Goal: Task Accomplishment & Management: Complete application form

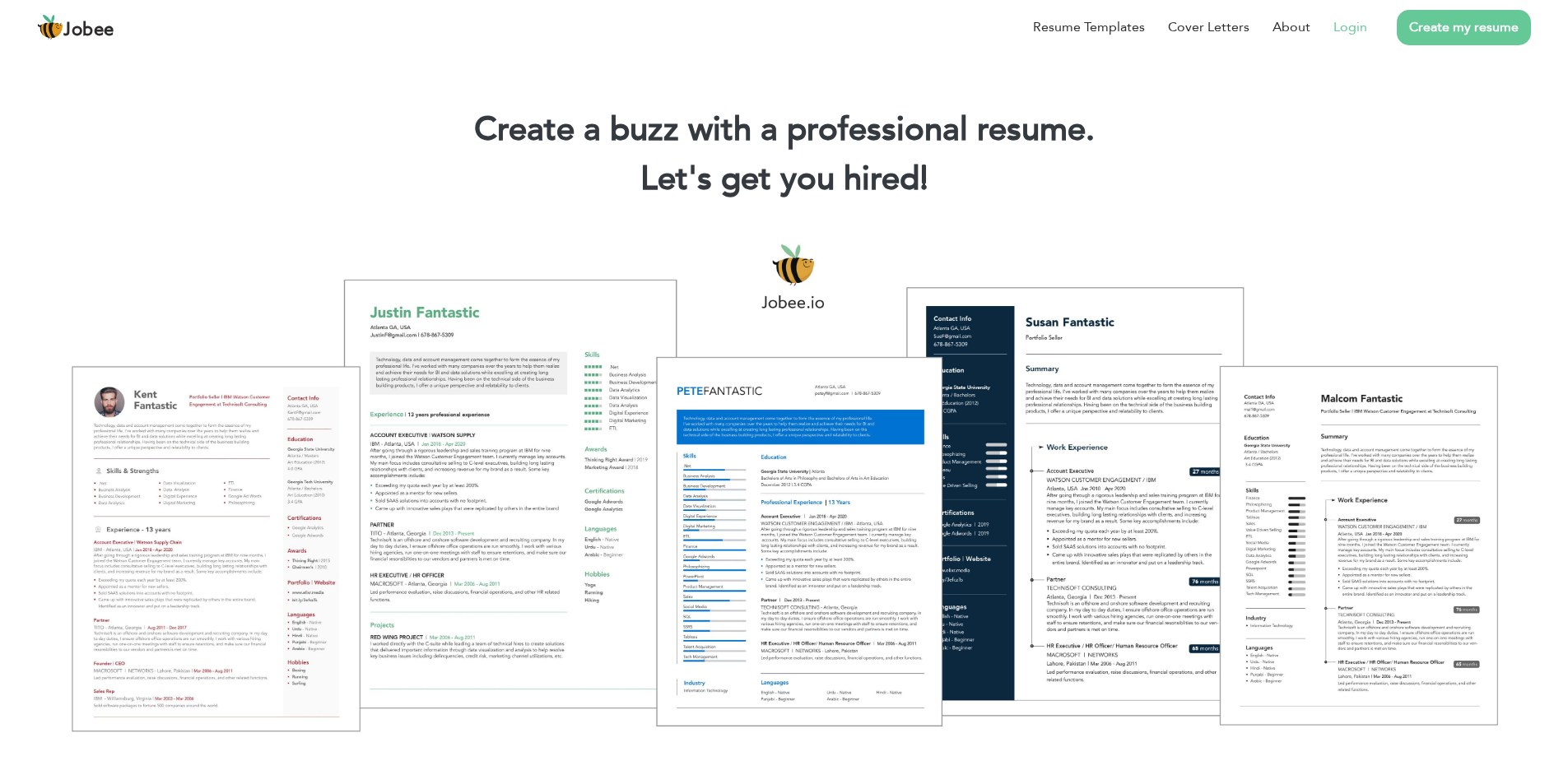
click at [1337, 24] on link "Login" at bounding box center [1349, 27] width 34 height 20
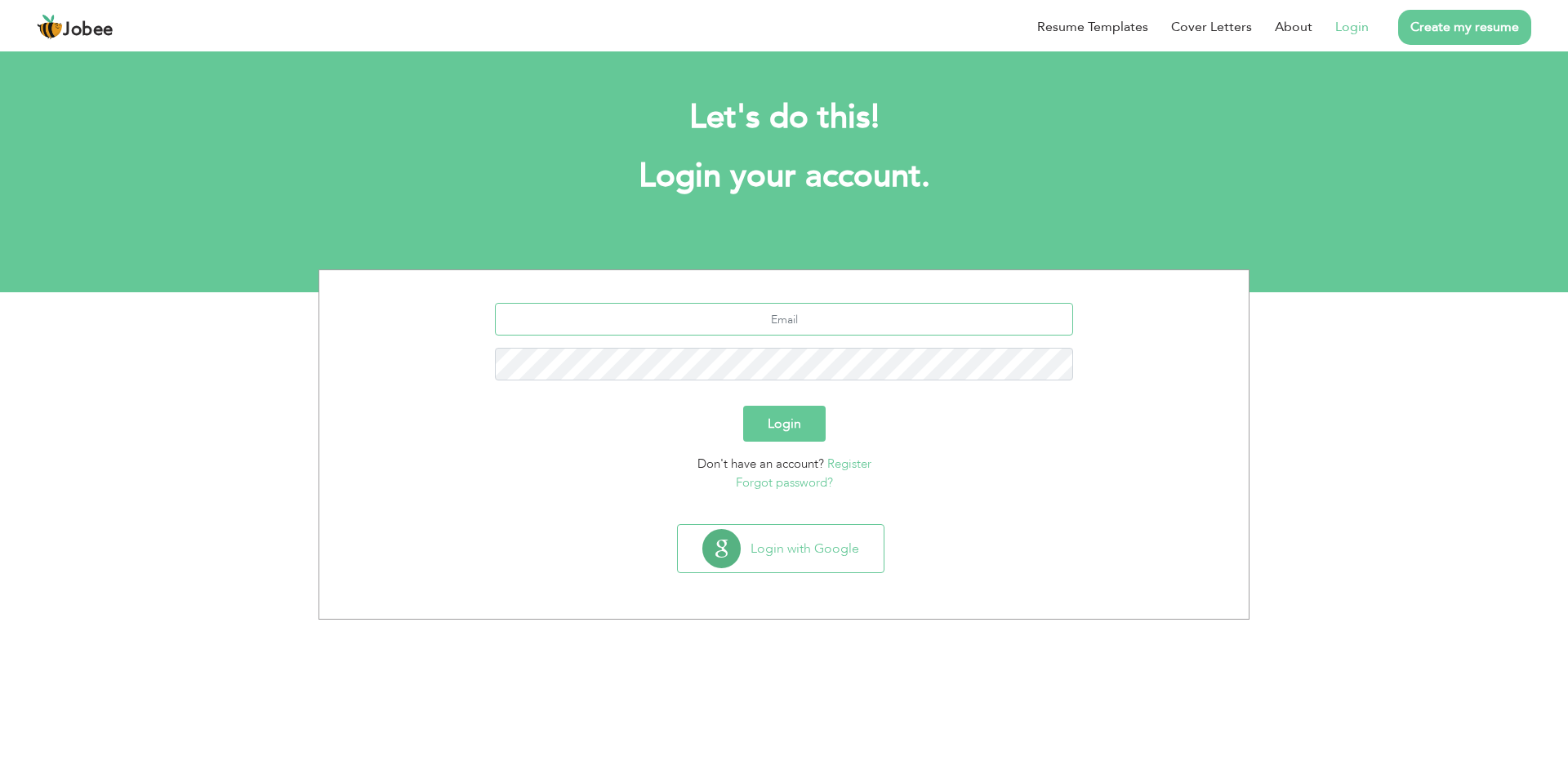
click at [685, 329] on input "text" at bounding box center [784, 319] width 579 height 32
click at [685, 326] on input "text" at bounding box center [784, 319] width 579 height 32
type input "b.akram@ucp.edu.pk"
click at [744, 406] on button "Login" at bounding box center [784, 424] width 83 height 36
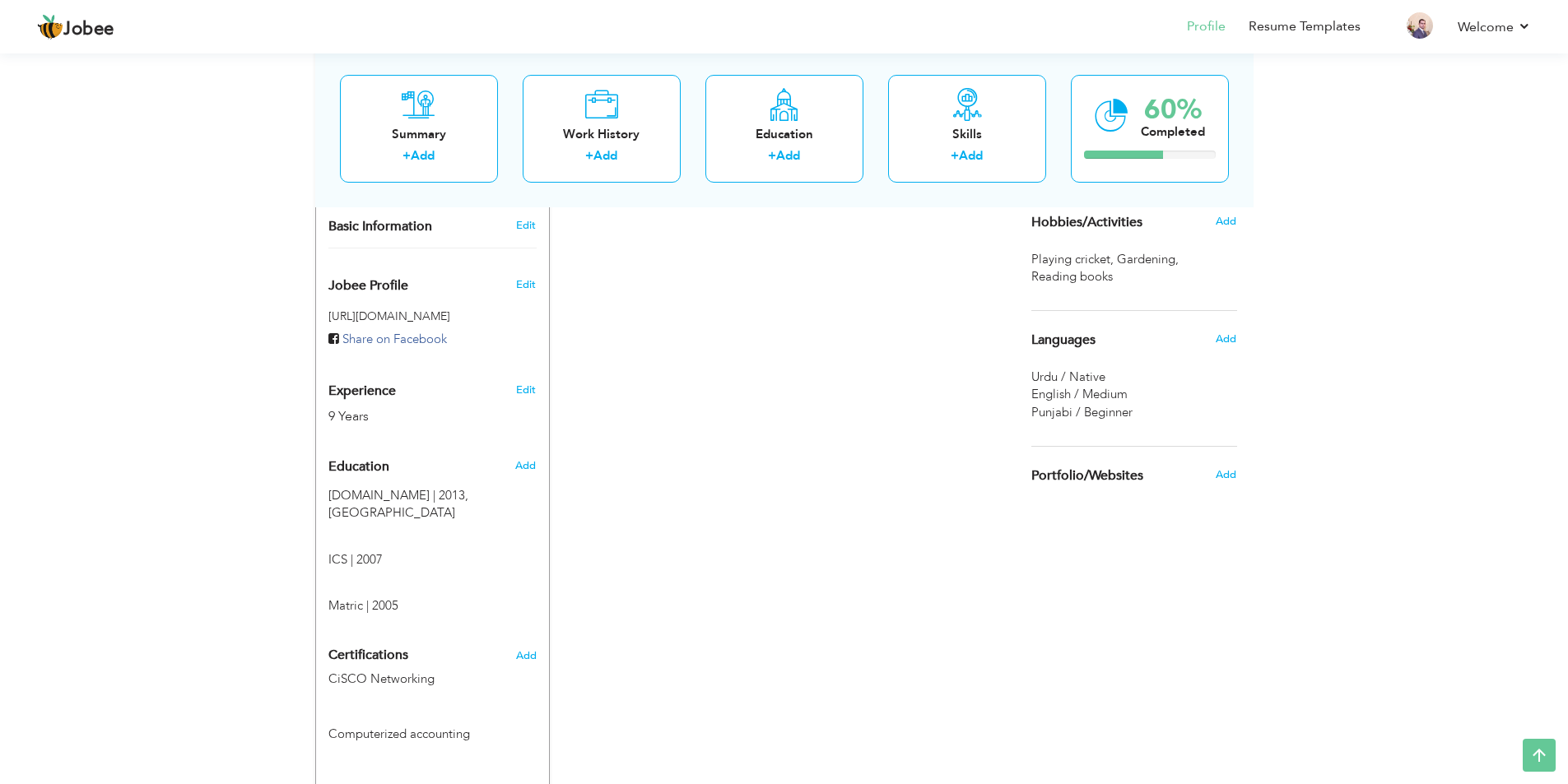
scroll to position [597, 0]
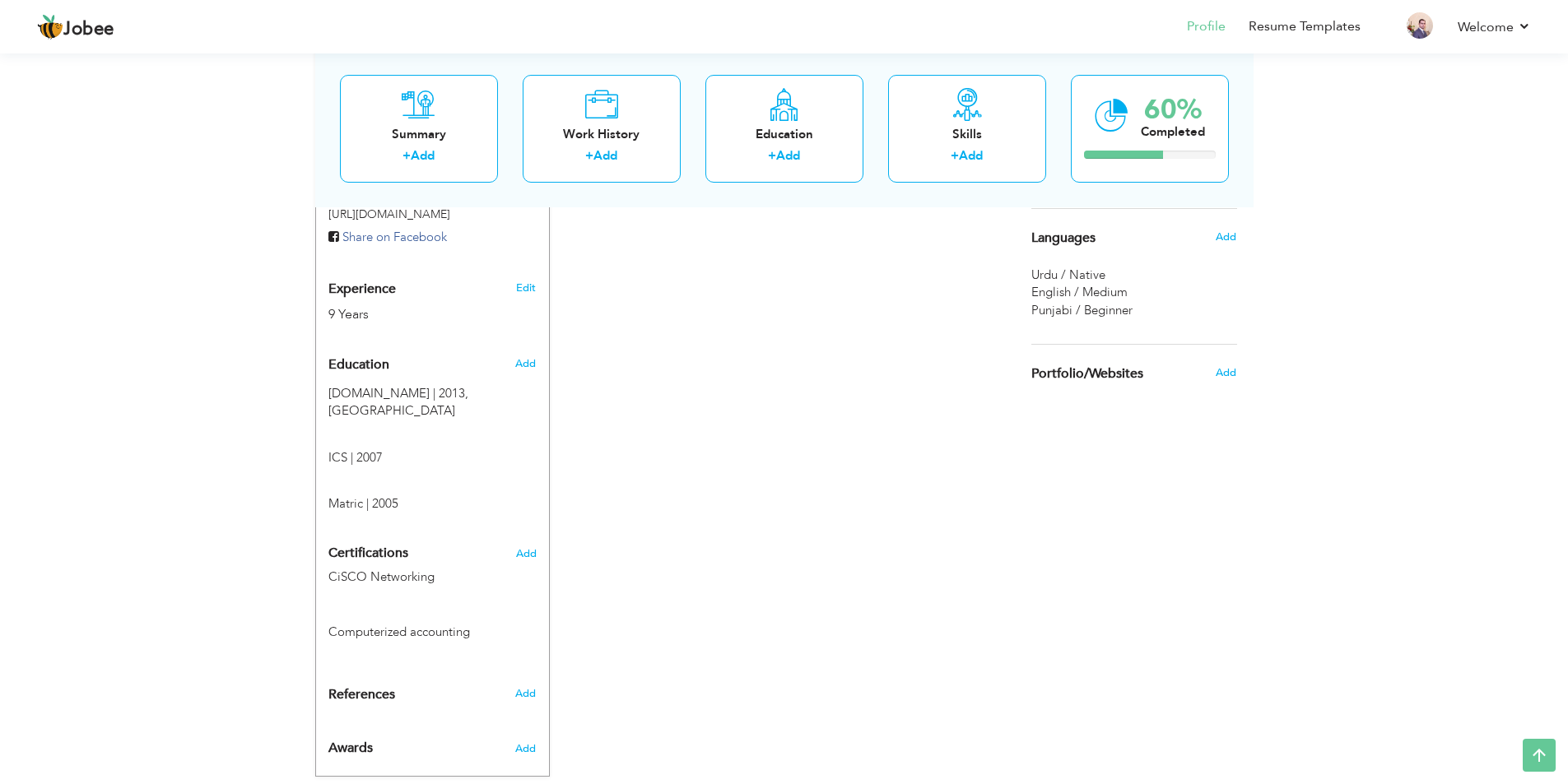
click at [514, 348] on div "Add" at bounding box center [529, 364] width 38 height 32
radio input "true"
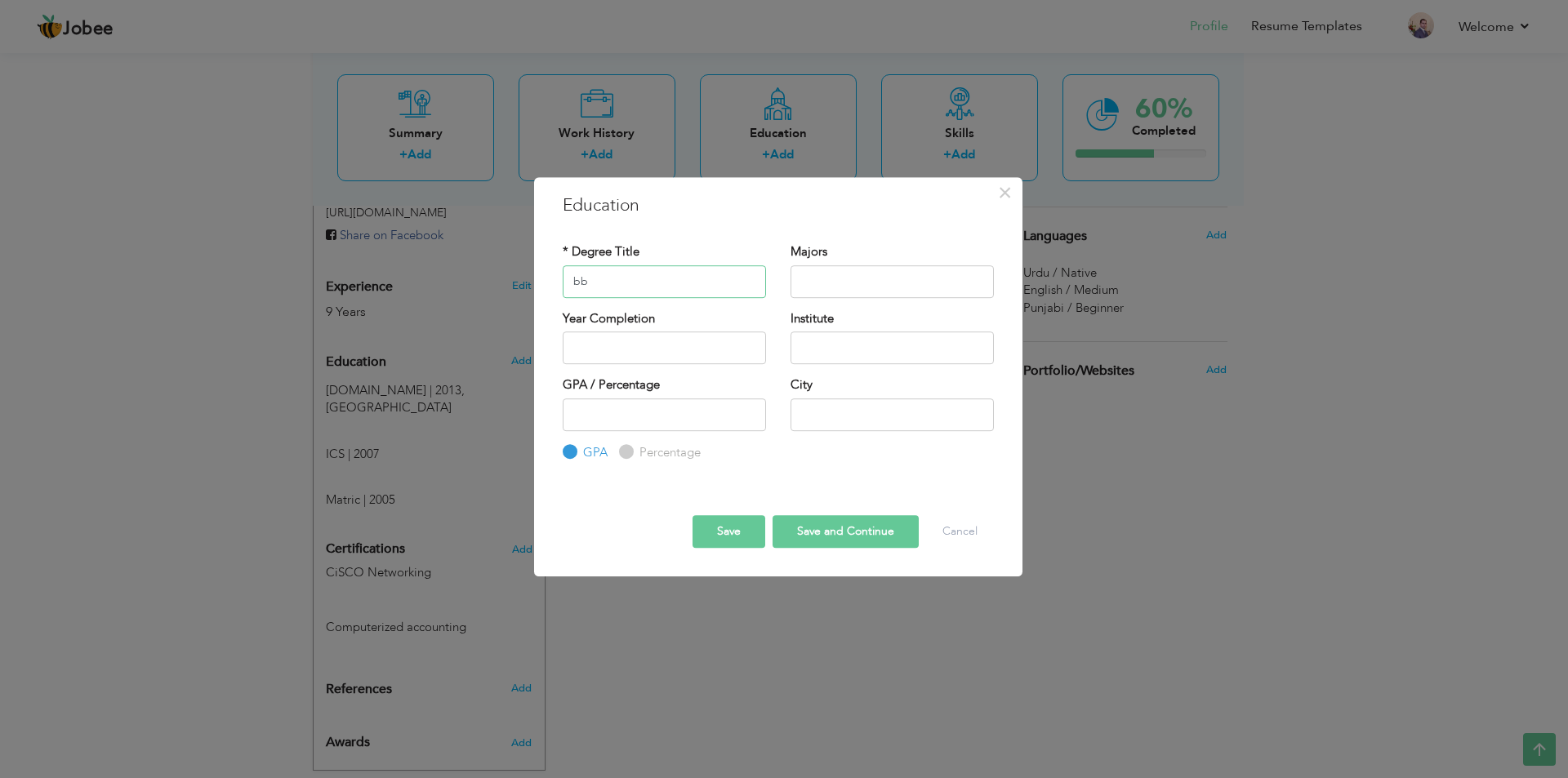
type input "b"
type input "BBA"
click at [846, 283] on input "text" at bounding box center [892, 282] width 204 height 32
type input "Finance"
type input "2025"
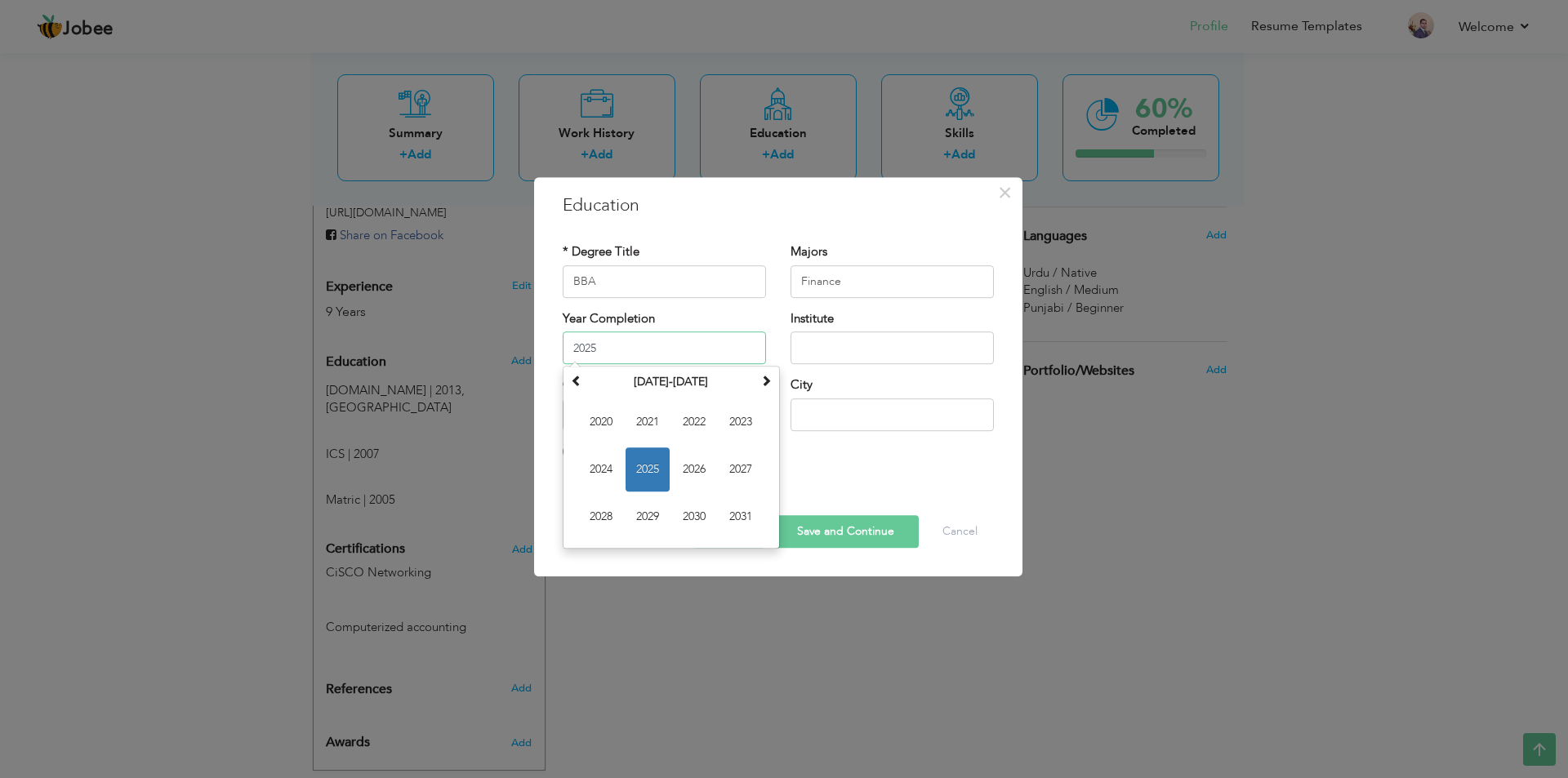
click at [657, 339] on input "2025" at bounding box center [665, 348] width 204 height 32
click at [648, 469] on span "2025" at bounding box center [647, 469] width 44 height 44
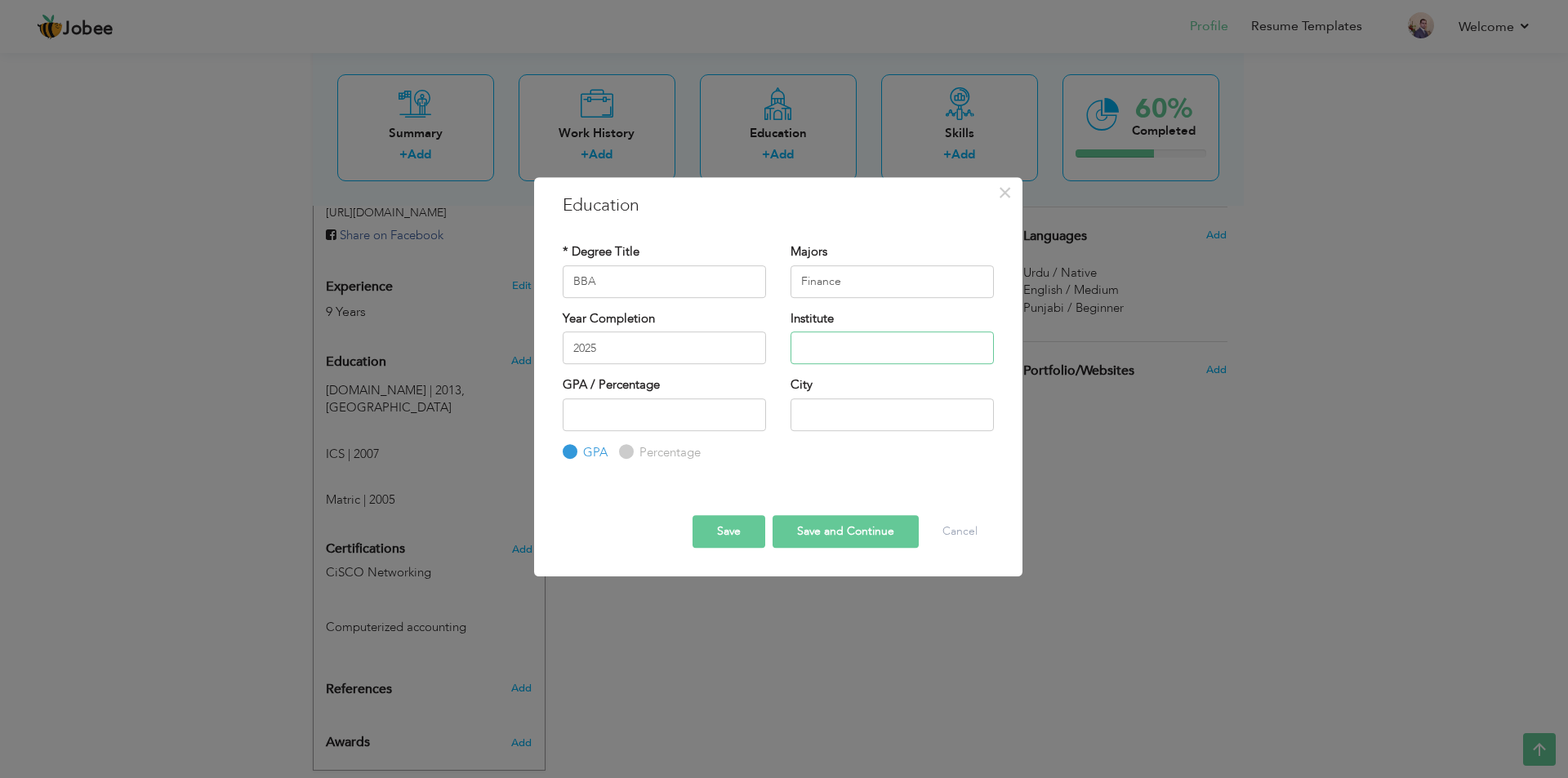
click at [849, 335] on input "text" at bounding box center [892, 348] width 204 height 32
type input "University of punjab"
click at [642, 422] on input "number" at bounding box center [665, 415] width 204 height 32
type input "2.54"
click at [858, 405] on input "text" at bounding box center [892, 415] width 204 height 32
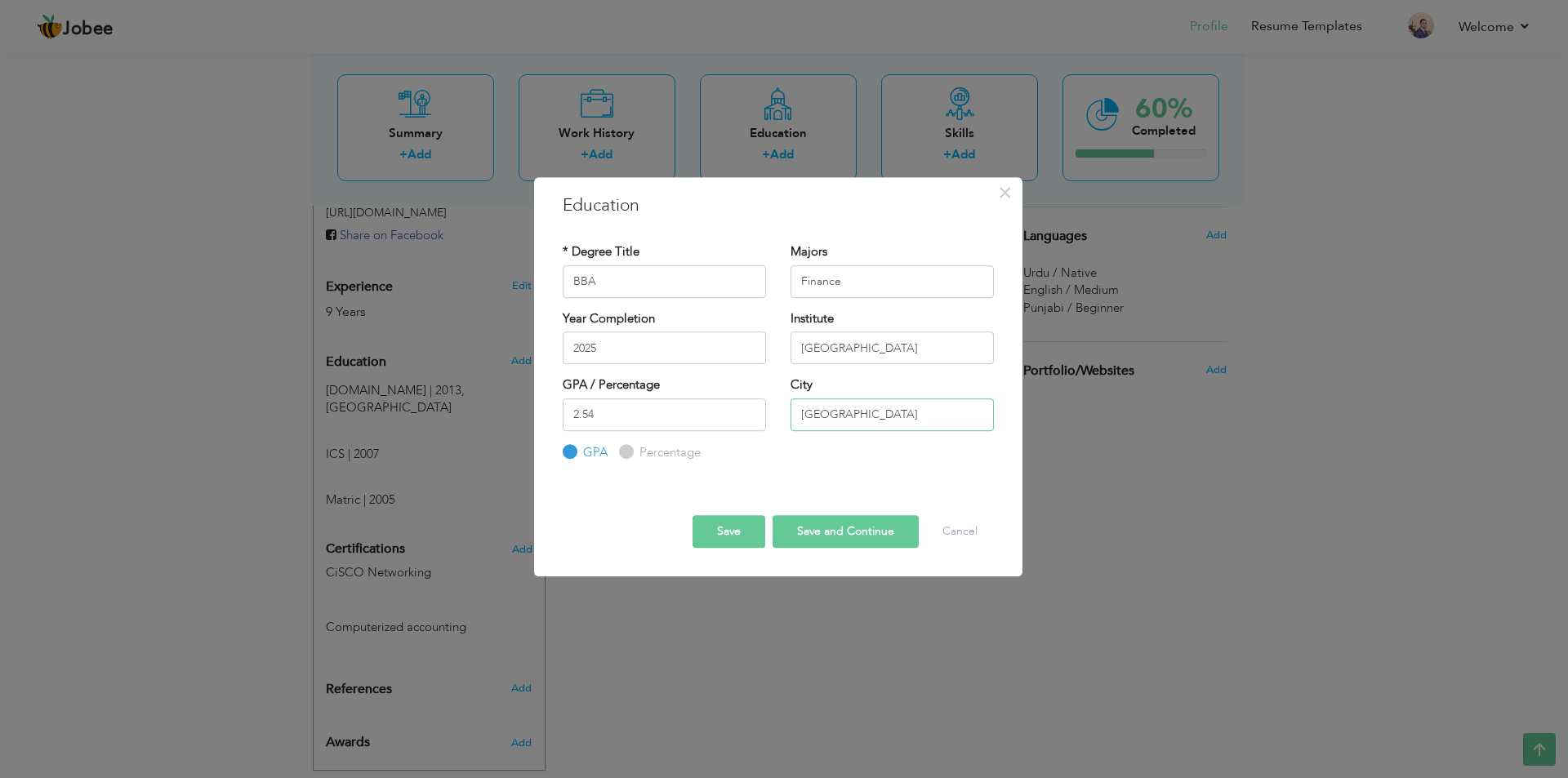
type input "Lahore"
drag, startPoint x: 544, startPoint y: 428, endPoint x: 285, endPoint y: 410, distance: 259.6
click at [295, 410] on div "× Education * Degree Title BBA Majors Finance Year Completion 2025" at bounding box center [784, 389] width 1568 height 778
click at [863, 532] on button "Save and Continue" at bounding box center [845, 531] width 147 height 32
click at [705, 529] on button "Save" at bounding box center [728, 531] width 72 height 32
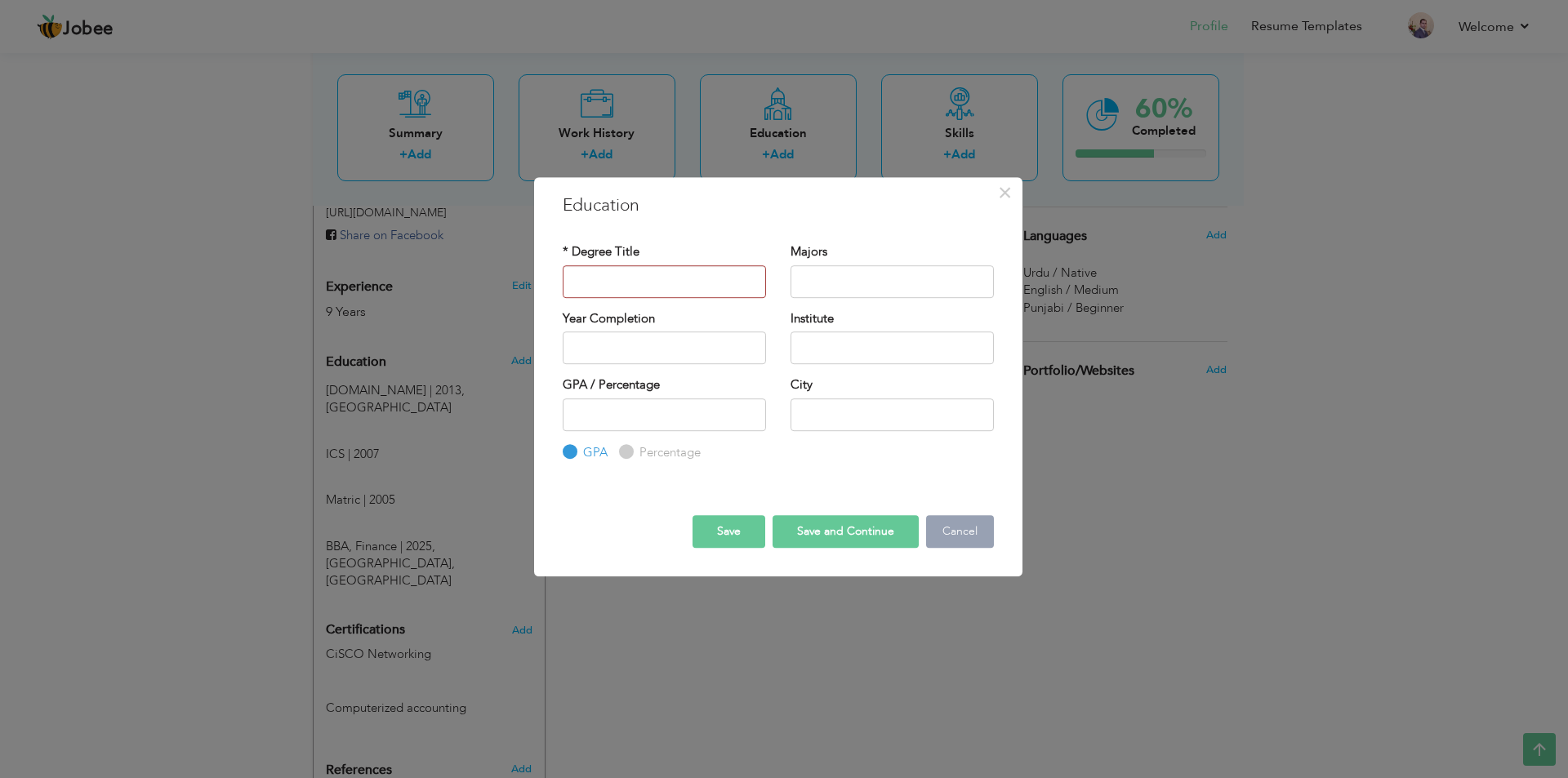
click at [972, 534] on button "Cancel" at bounding box center [960, 531] width 68 height 32
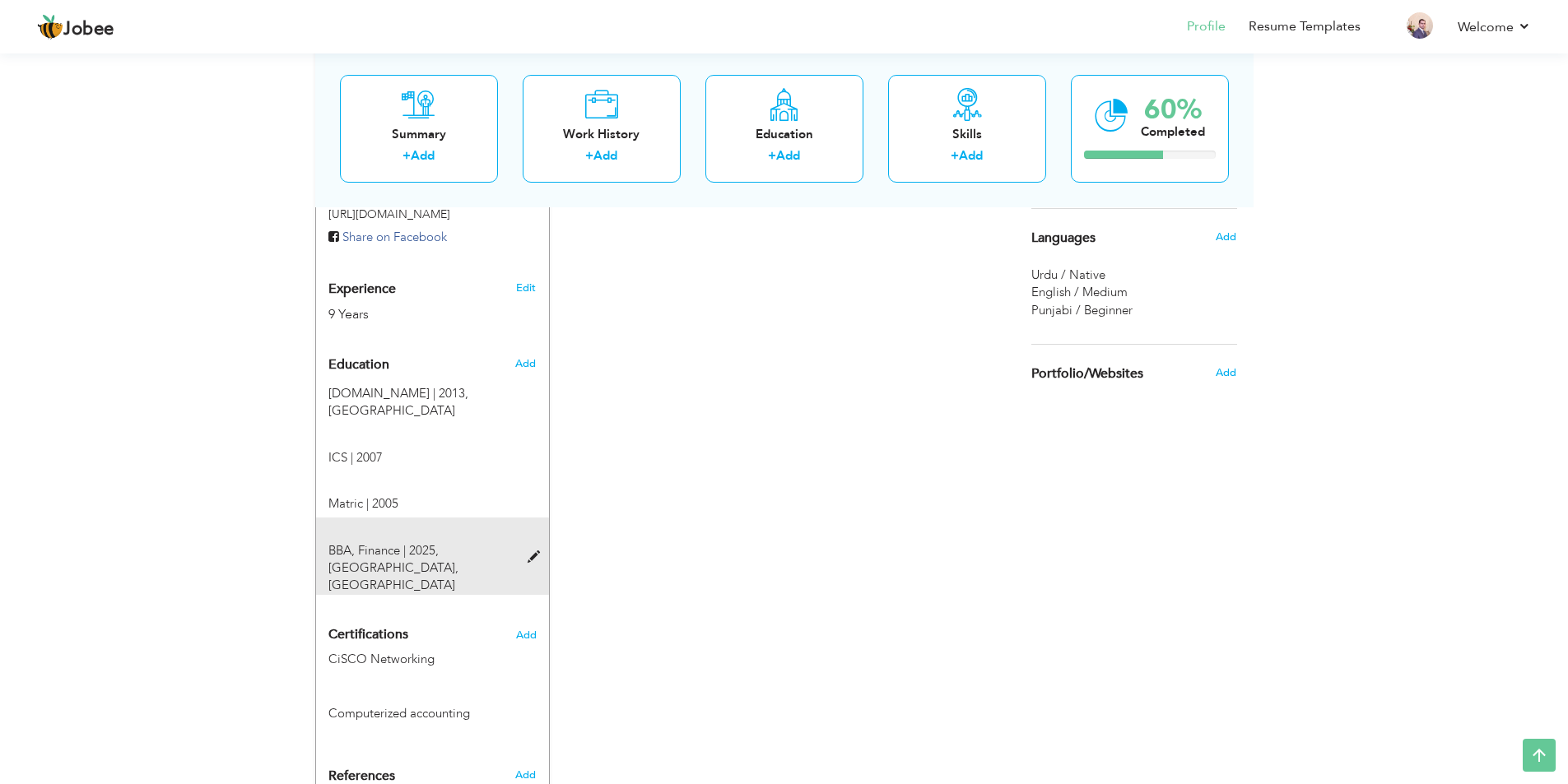
click at [537, 552] on span at bounding box center [537, 558] width 20 height 12
type input "BBA"
type input "Finance"
type input "2025"
type input "University of punjab"
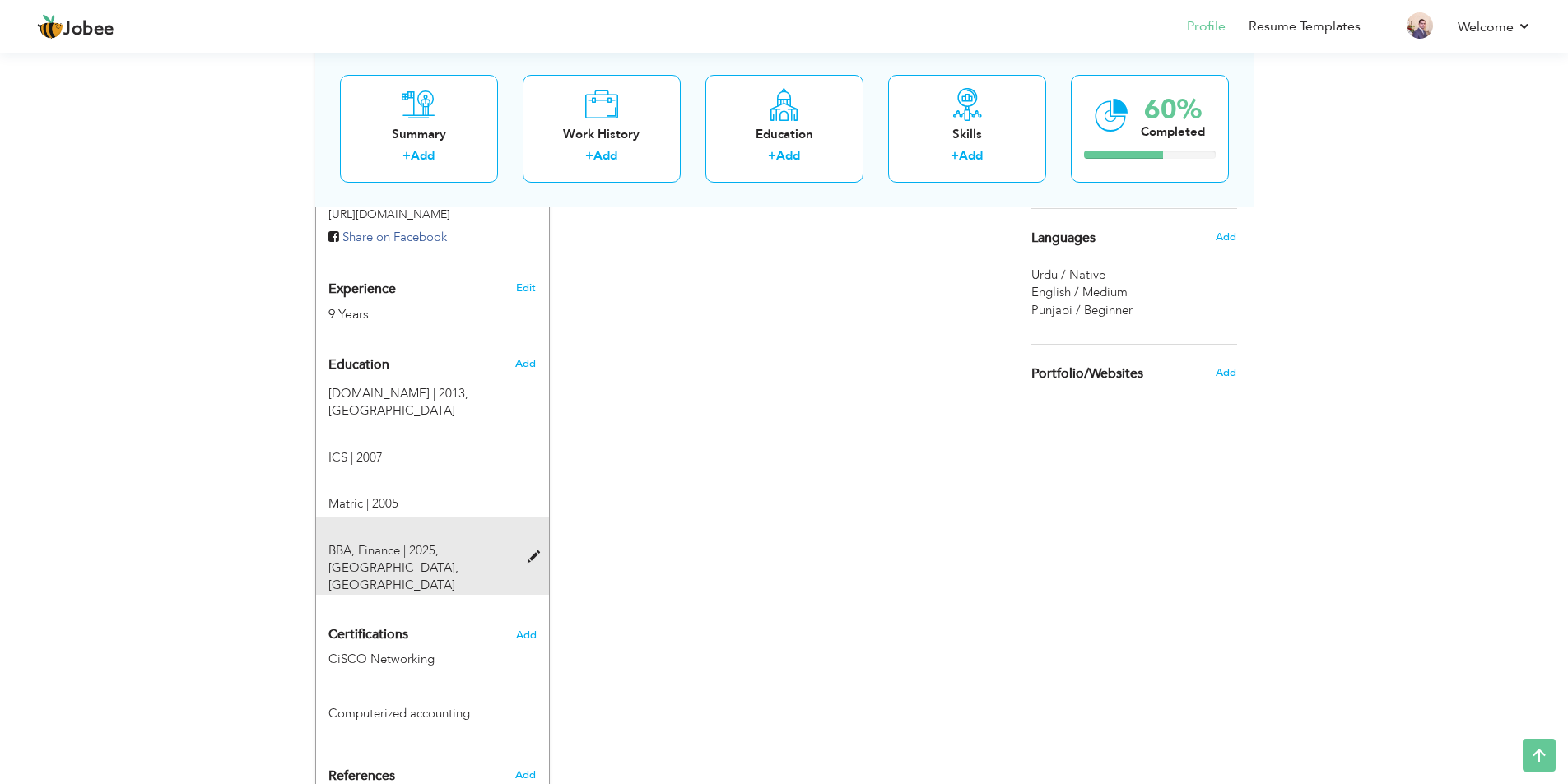
type input "Lahore"
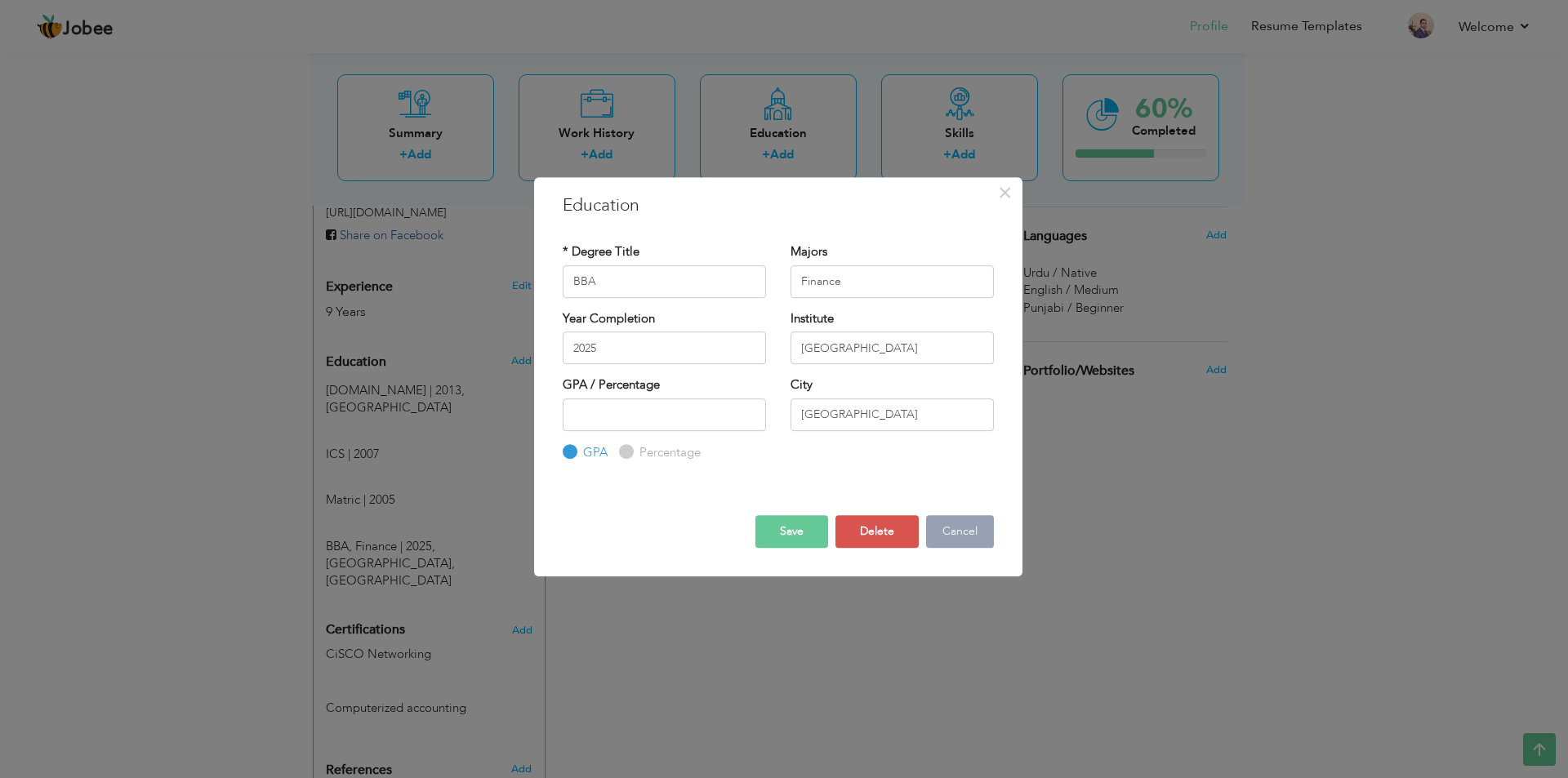
click at [955, 537] on button "Cancel" at bounding box center [960, 531] width 68 height 32
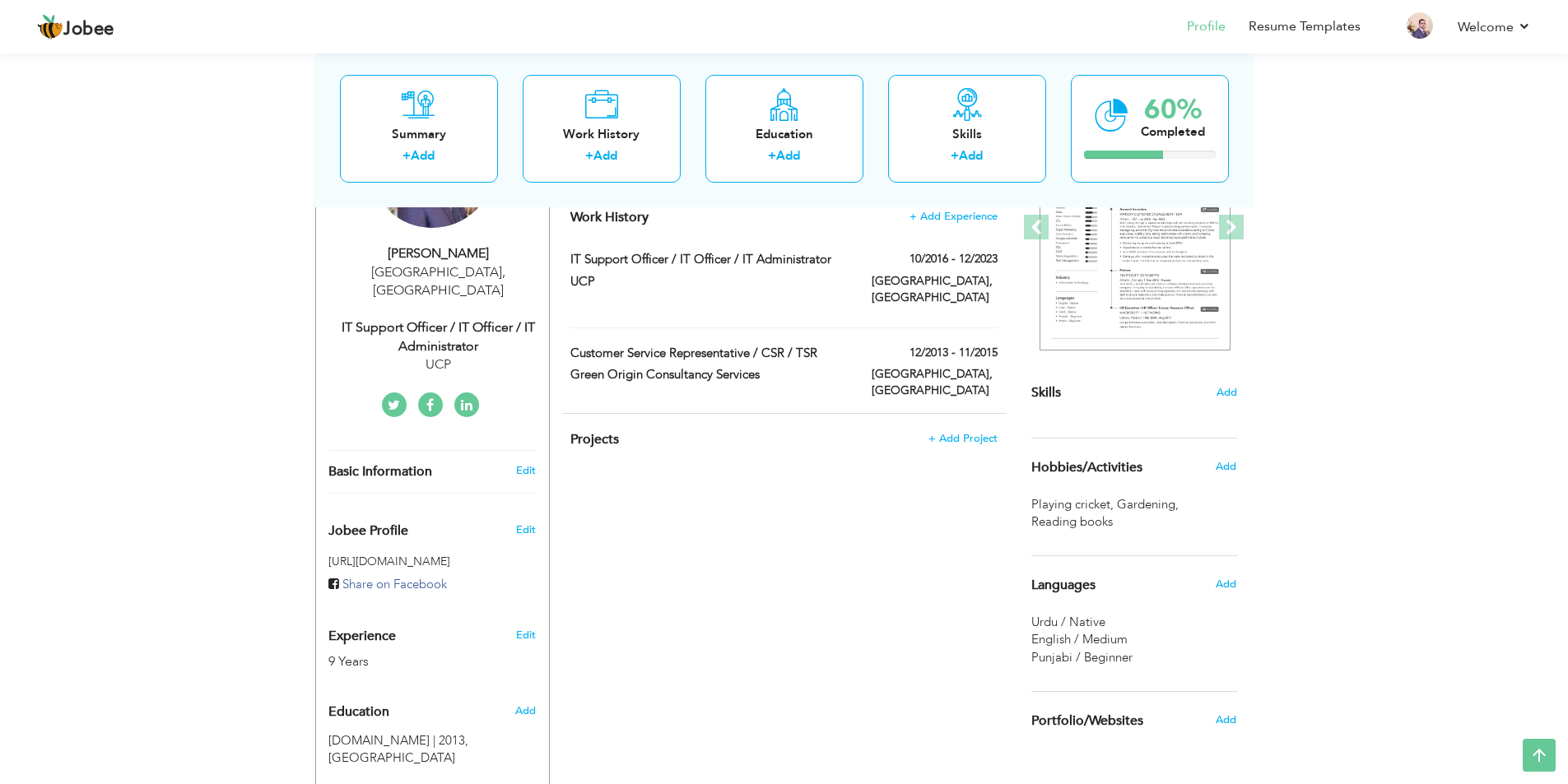
scroll to position [0, 0]
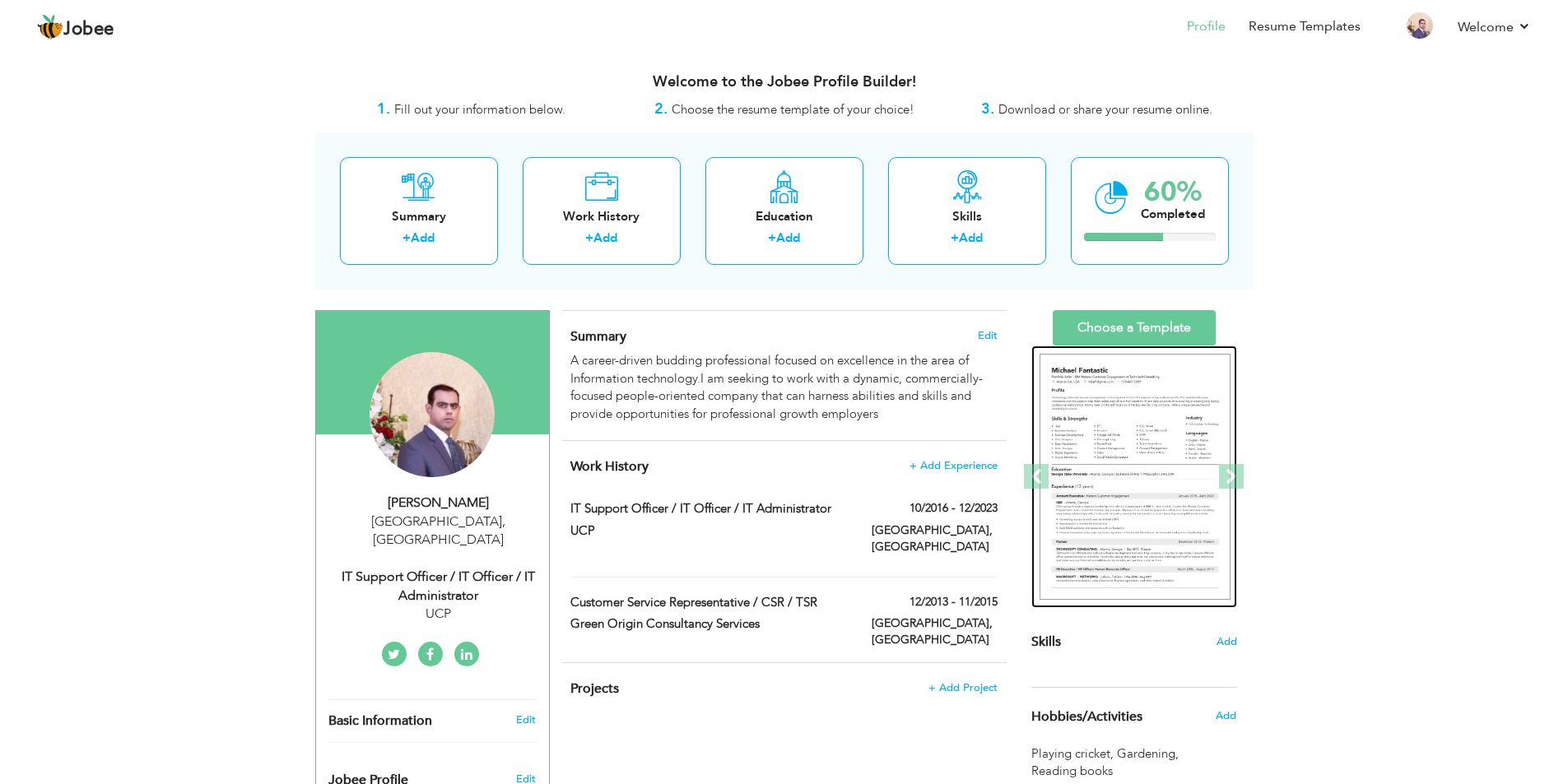
click at [1159, 422] on img at bounding box center [1134, 477] width 191 height 247
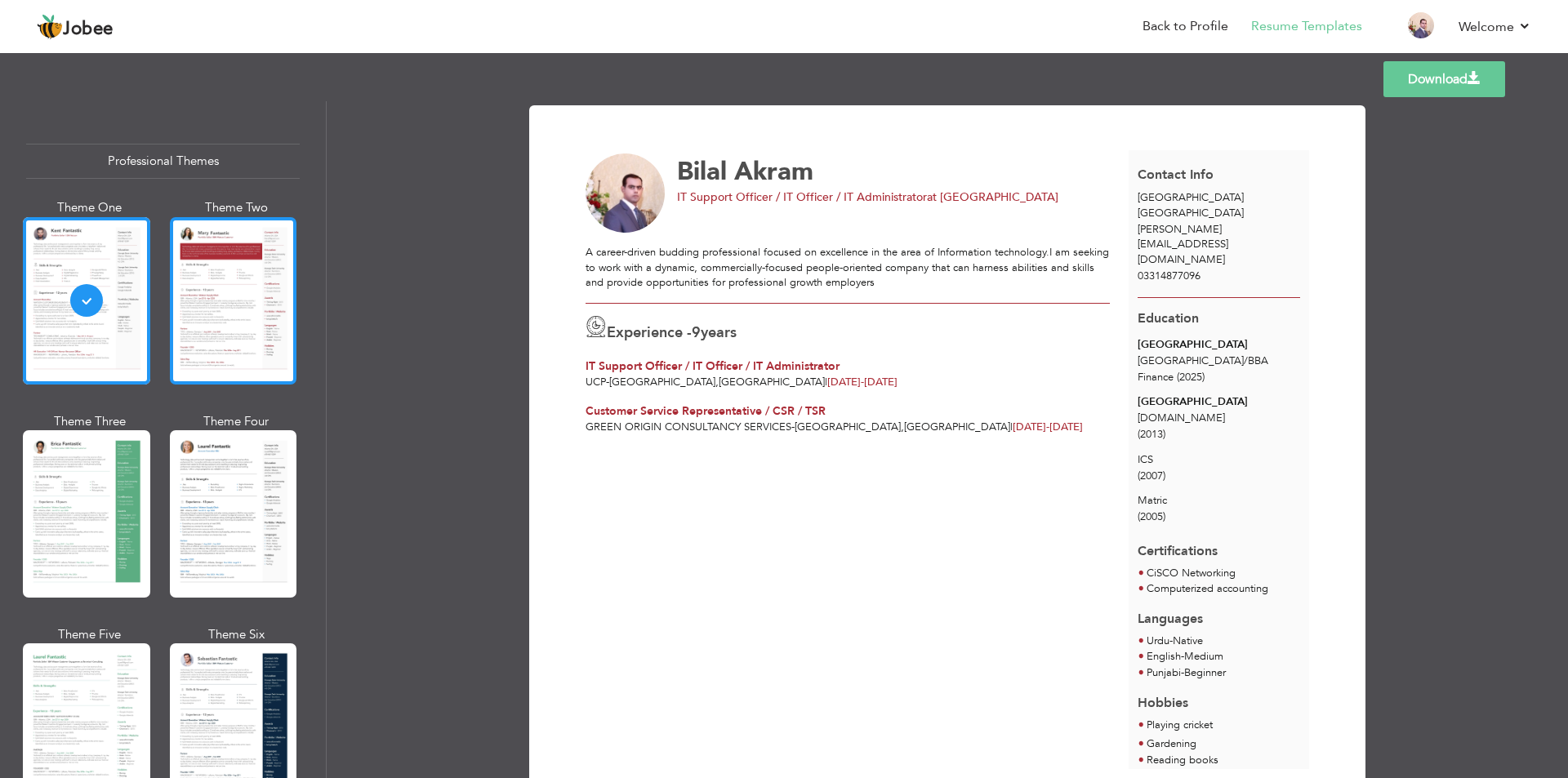
click at [214, 298] on div at bounding box center [233, 301] width 128 height 168
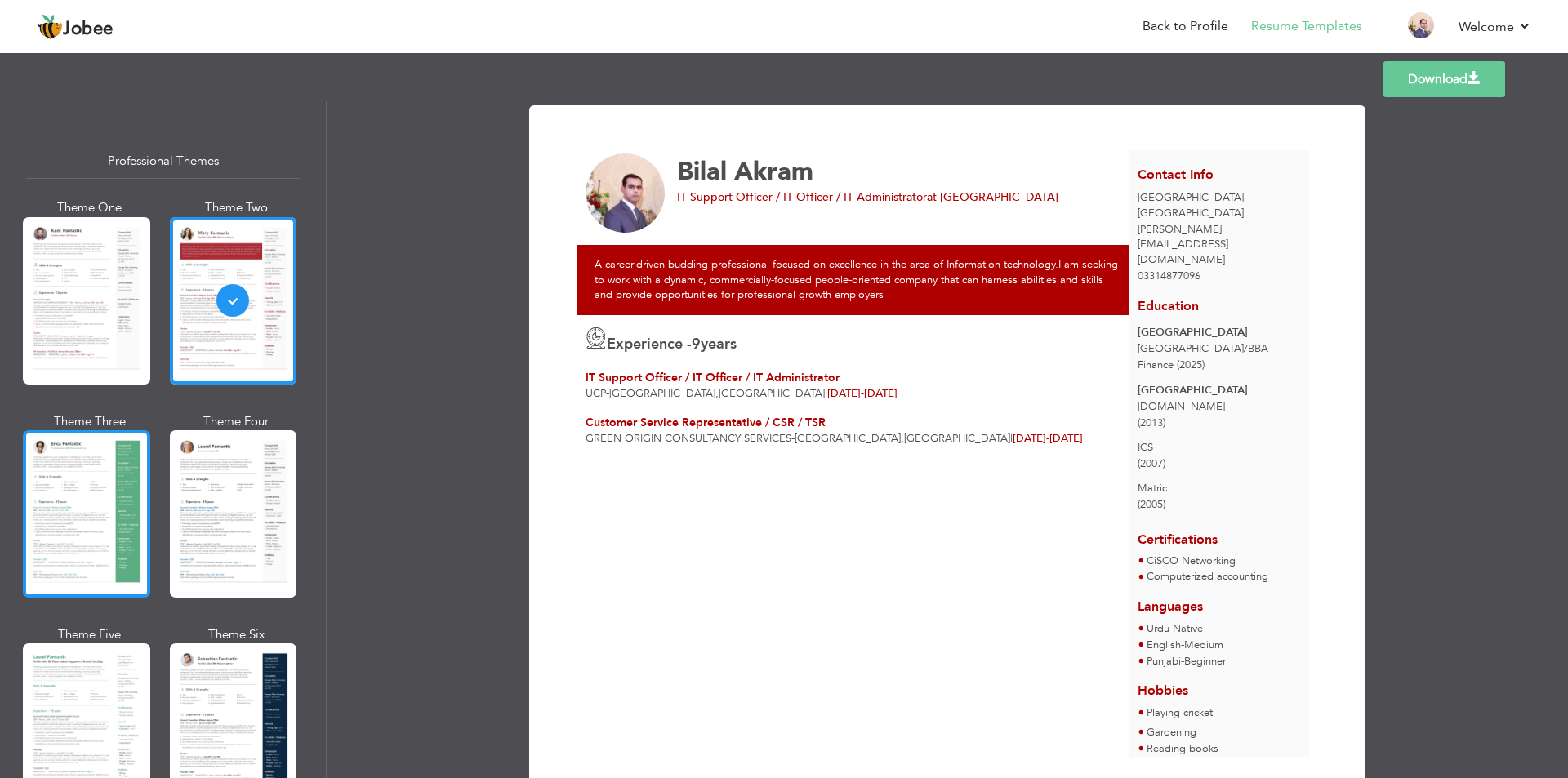
click at [49, 516] on div at bounding box center [87, 514] width 128 height 168
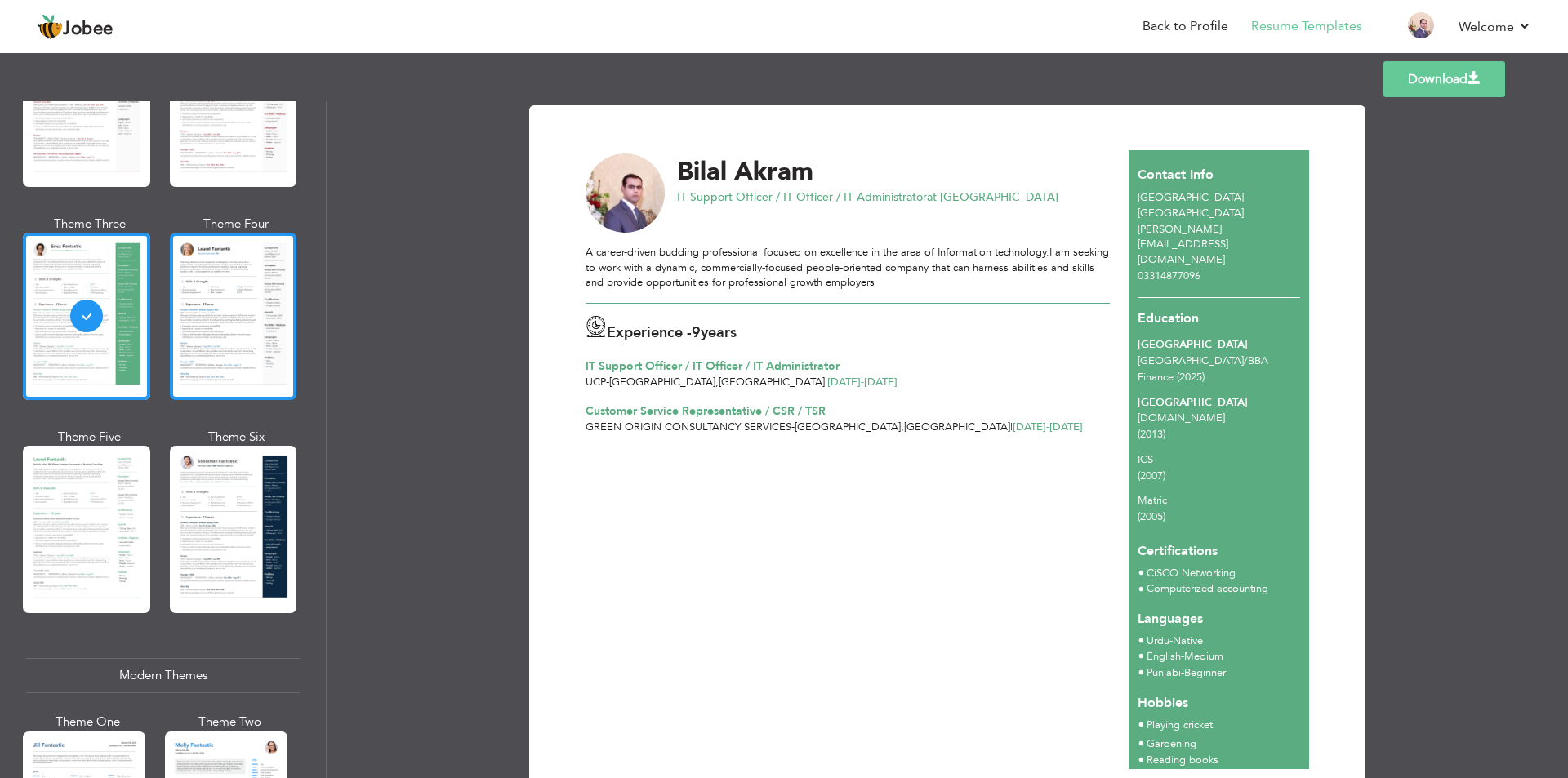
scroll to position [409, 0]
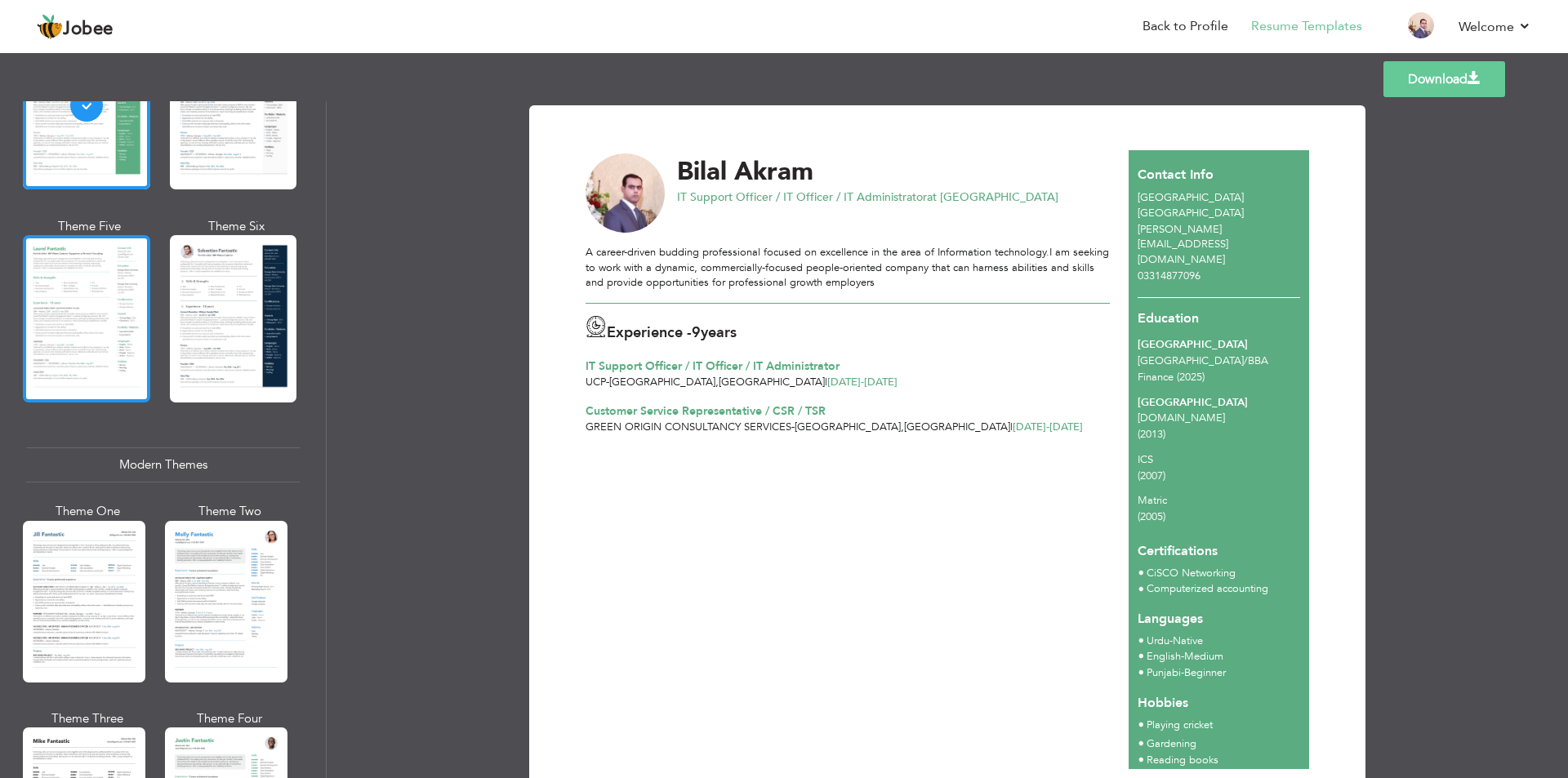
click at [125, 321] on div at bounding box center [87, 319] width 128 height 168
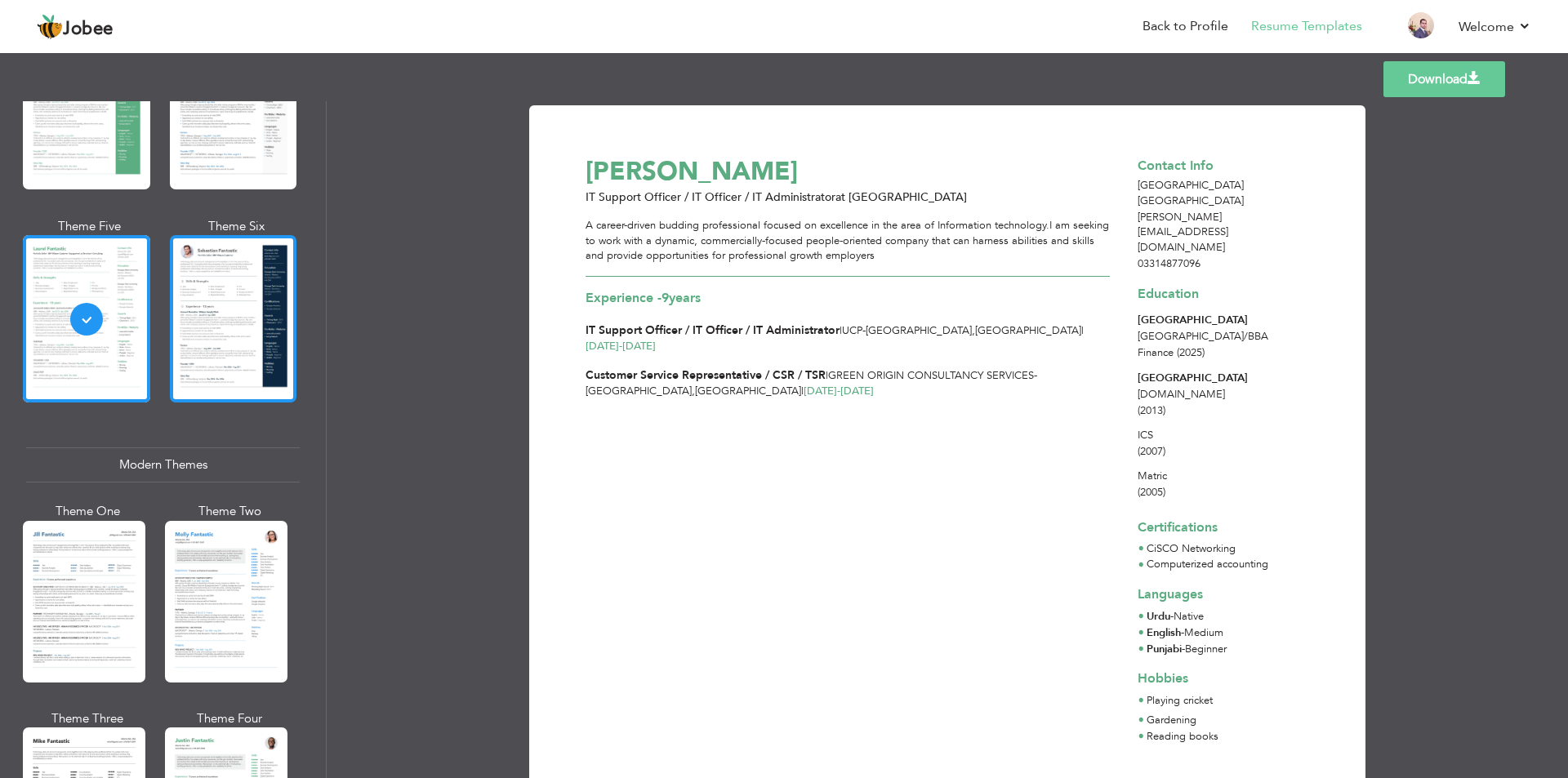
click at [227, 309] on div at bounding box center [233, 319] width 128 height 168
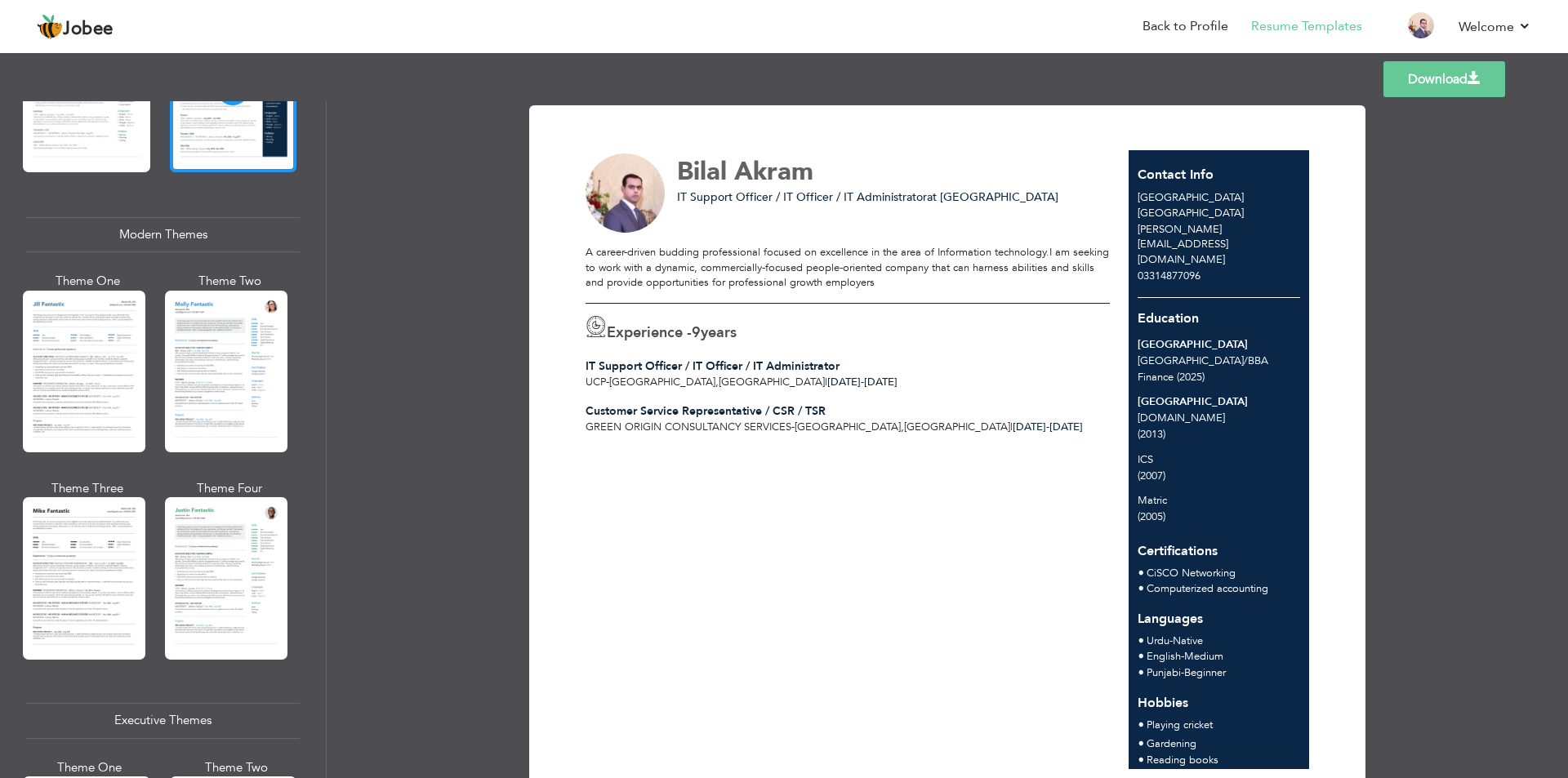
scroll to position [653, 0]
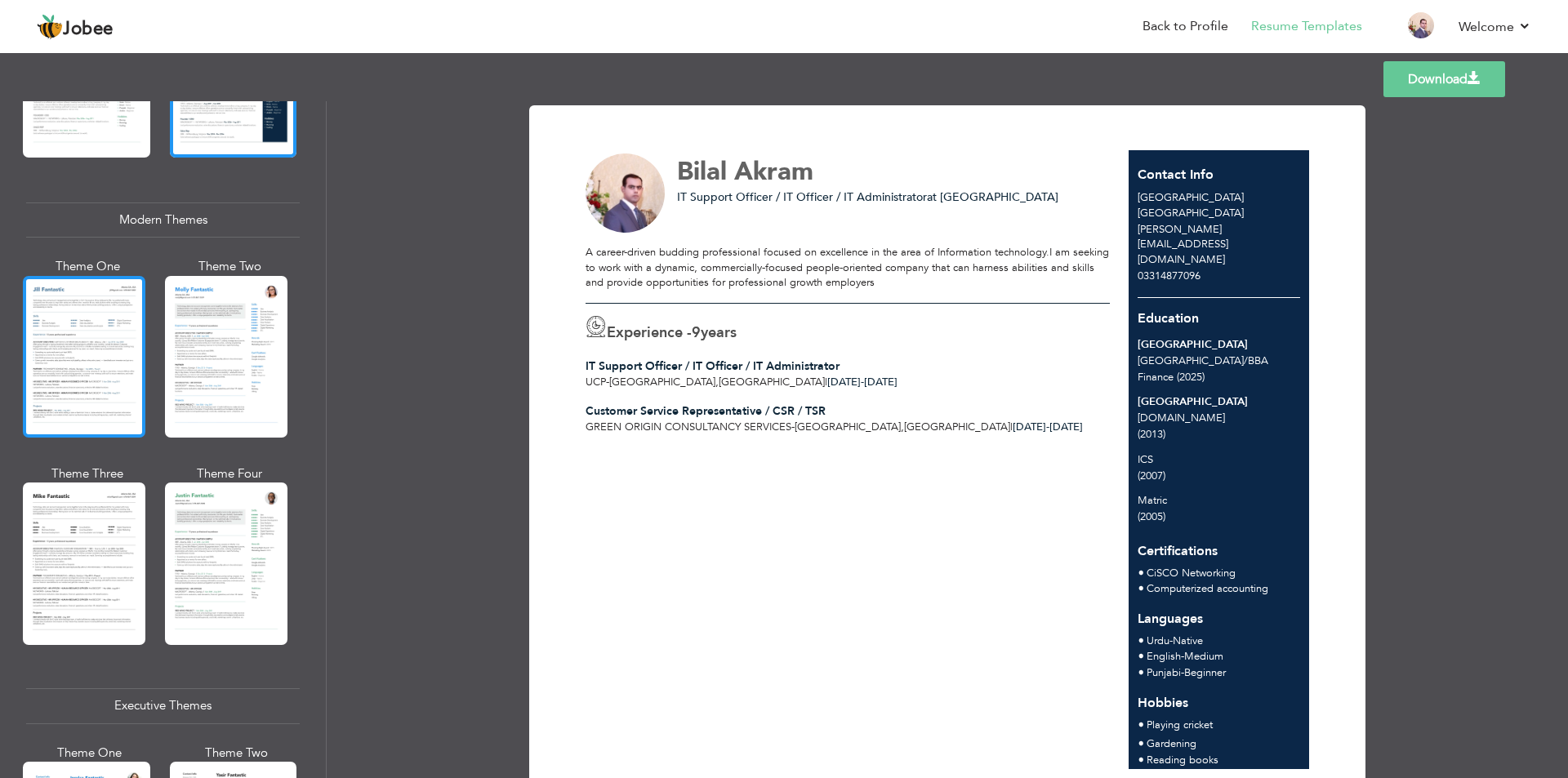
click at [83, 366] on div at bounding box center [84, 357] width 123 height 162
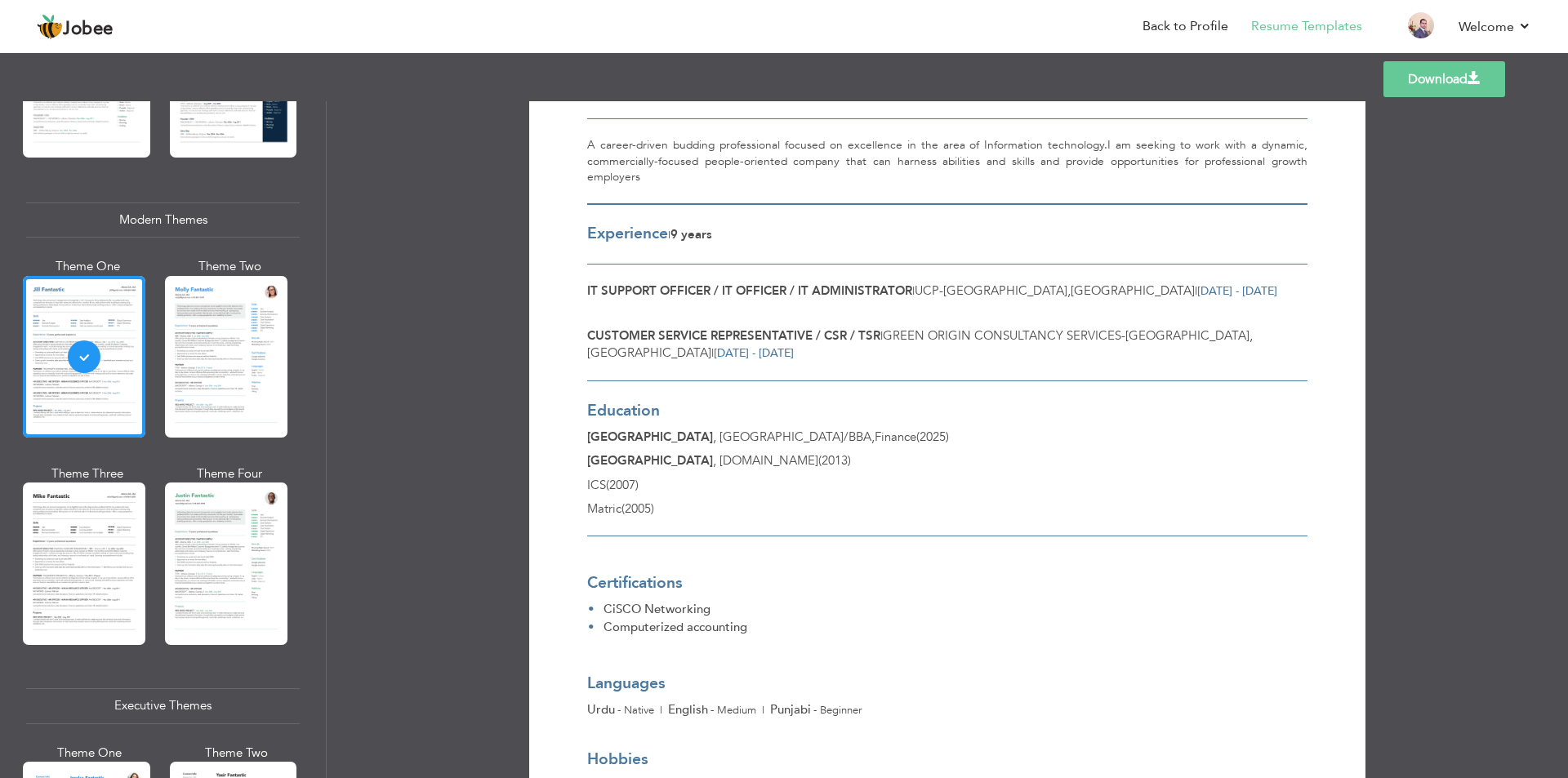
scroll to position [0, 0]
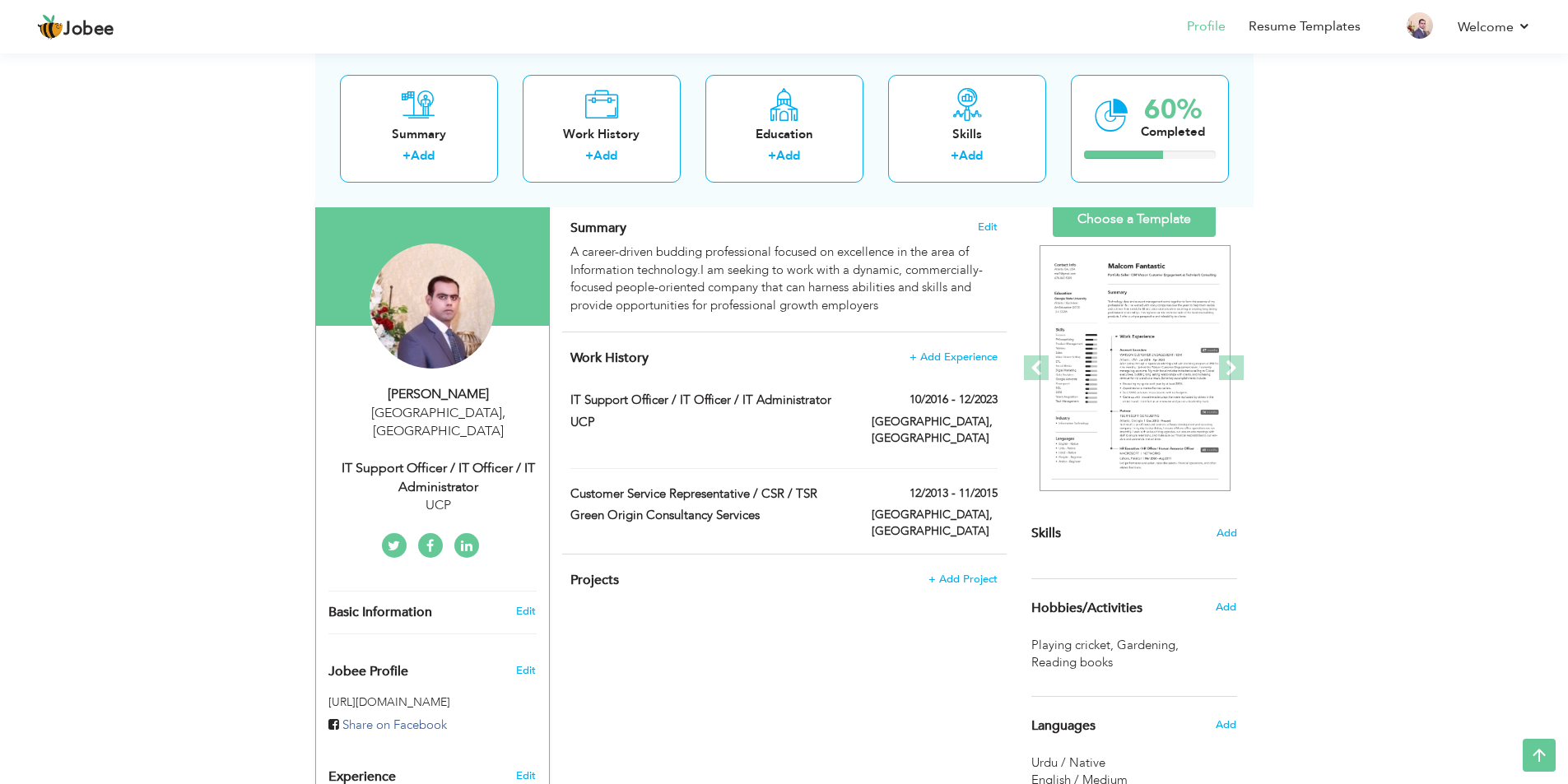
scroll to position [83, 0]
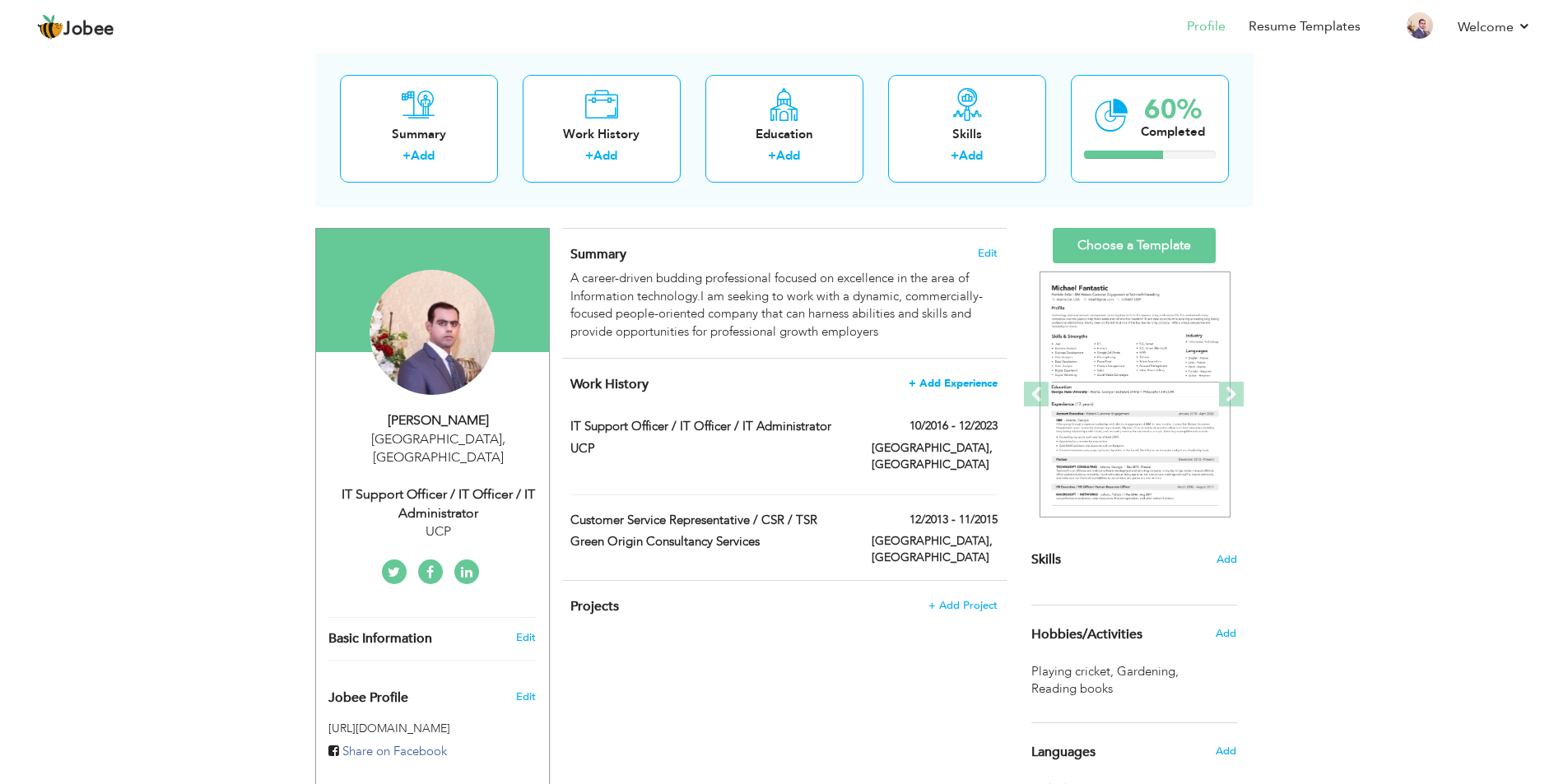
click at [965, 383] on span "+ Add Experience" at bounding box center [953, 384] width 89 height 12
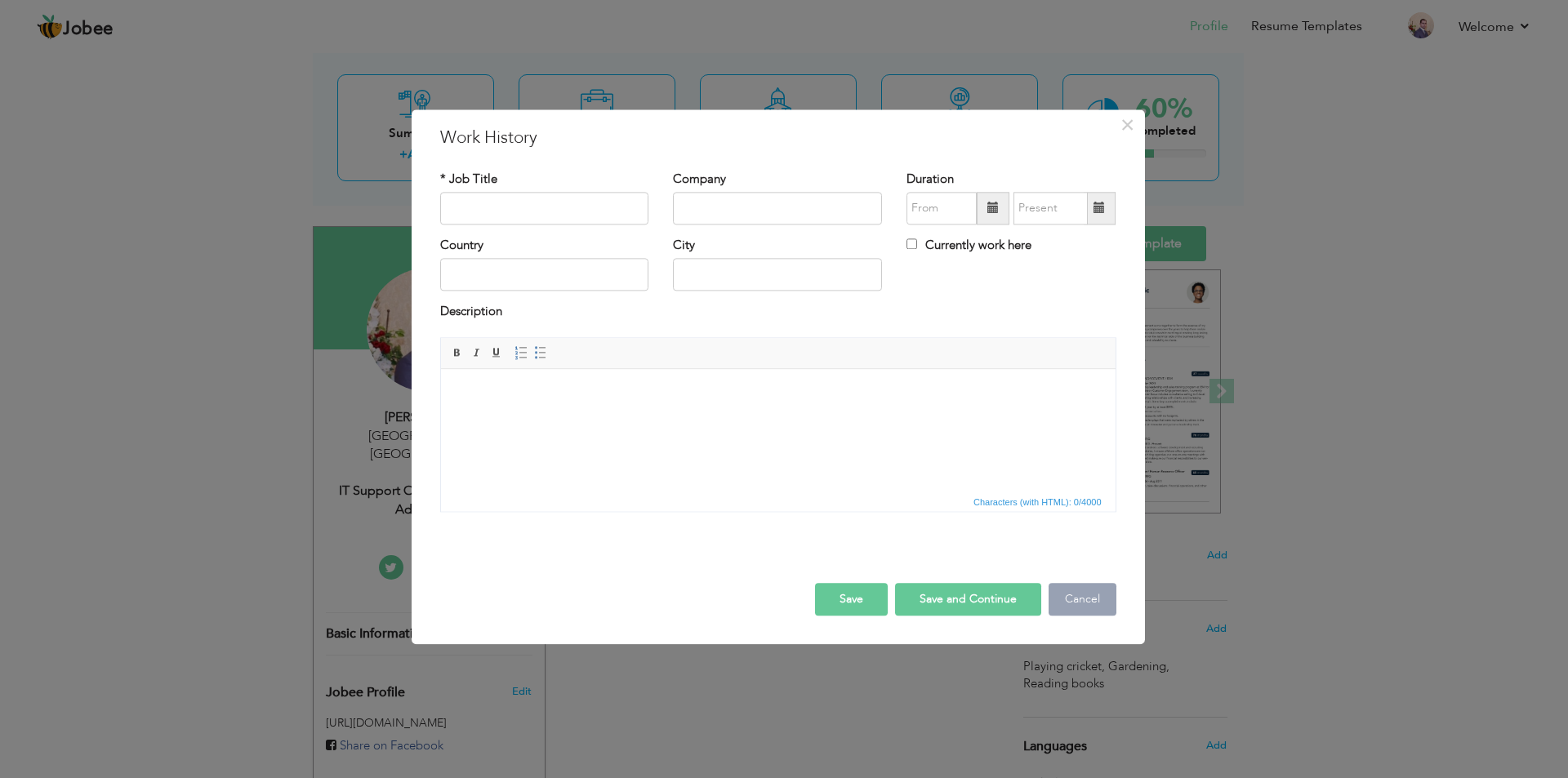
drag, startPoint x: 1073, startPoint y: 600, endPoint x: 496, endPoint y: 84, distance: 774.1
click at [1073, 600] on button "Cancel" at bounding box center [1082, 599] width 68 height 32
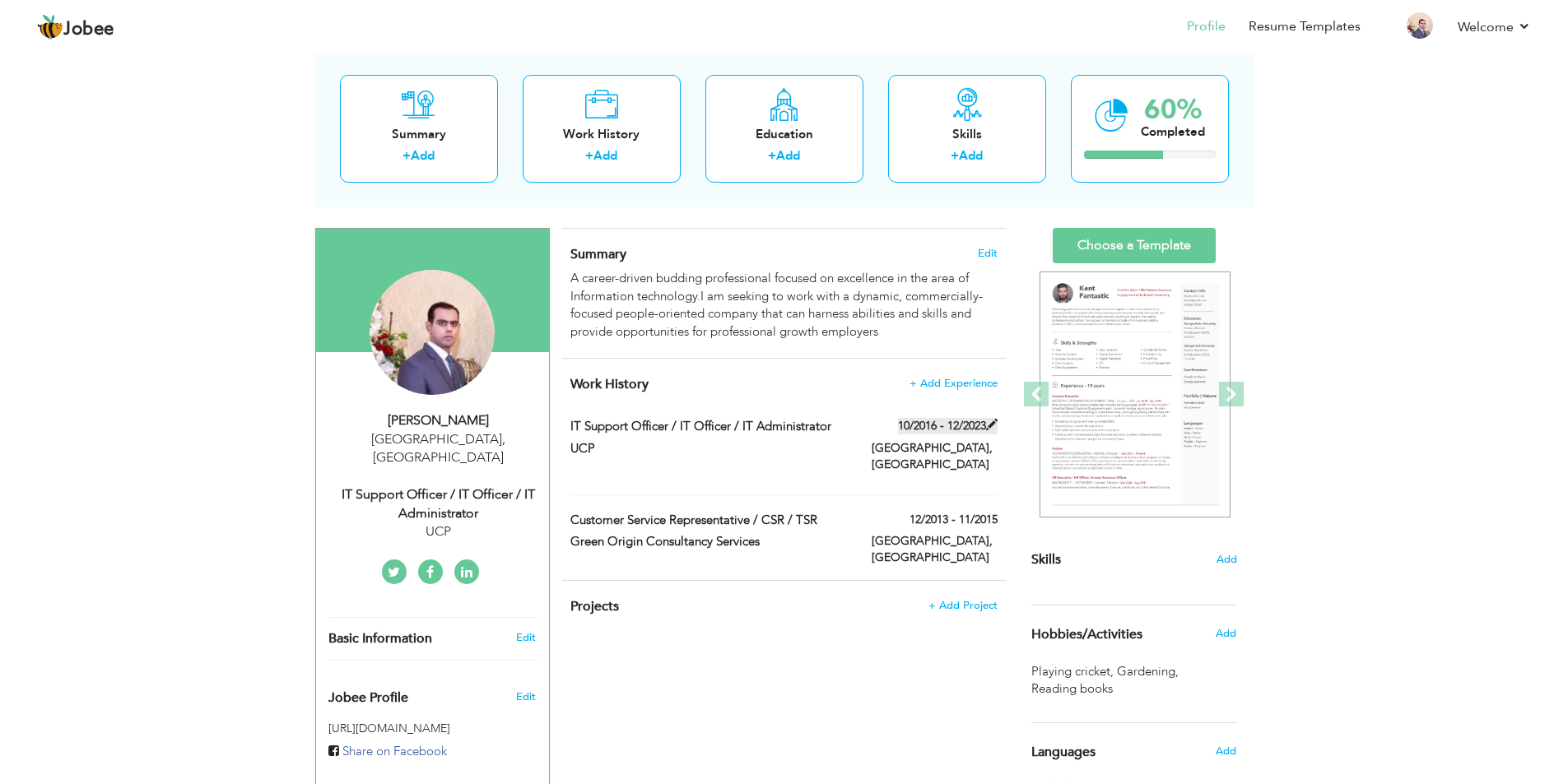
click at [987, 421] on span at bounding box center [992, 425] width 12 height 12
type input "IT Support Officer / IT Officer / IT Administrator"
type input "UCP"
type input "10/2016"
type input "12/2023"
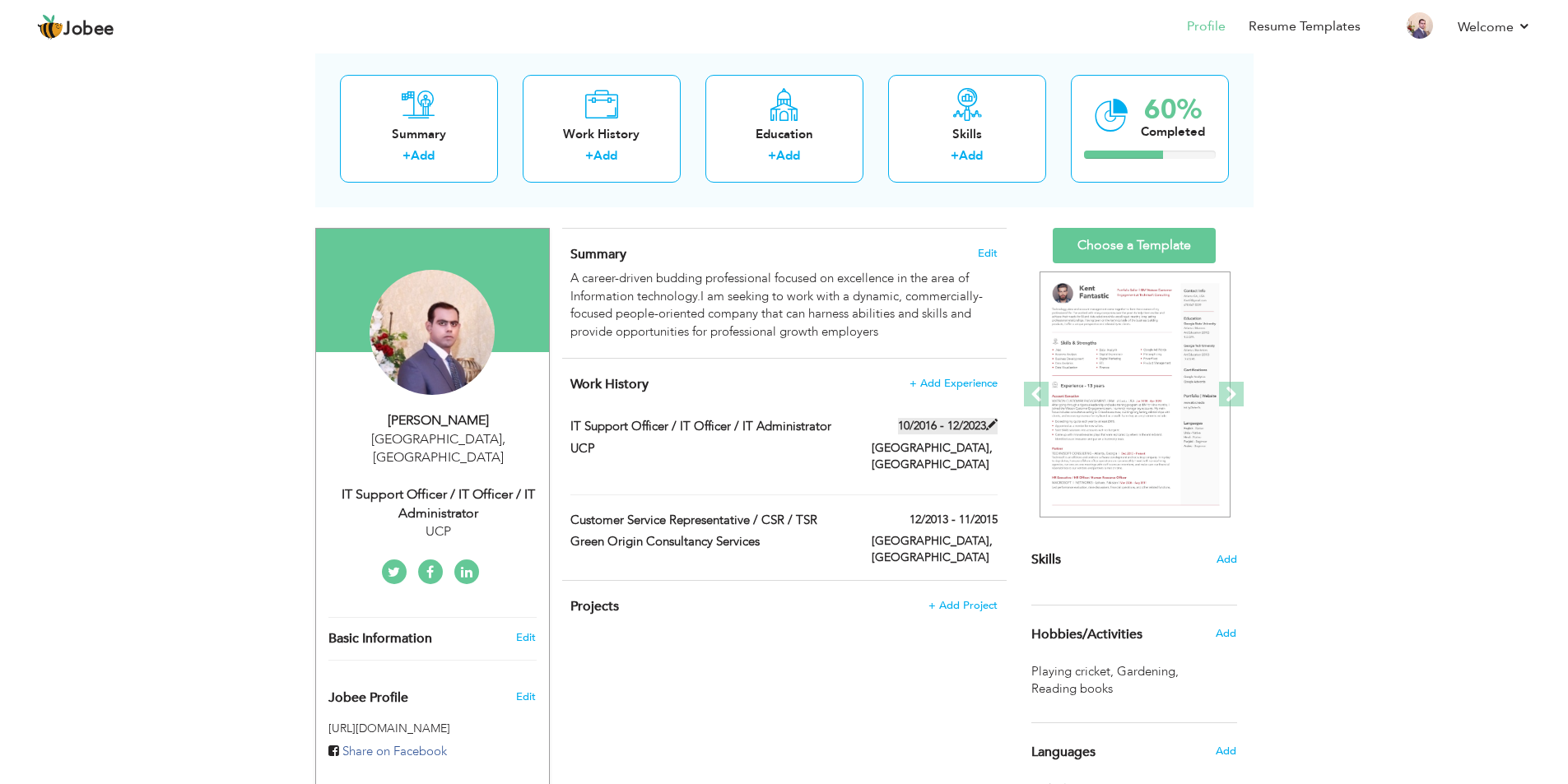
type input "Pakistan"
type input "Lahore"
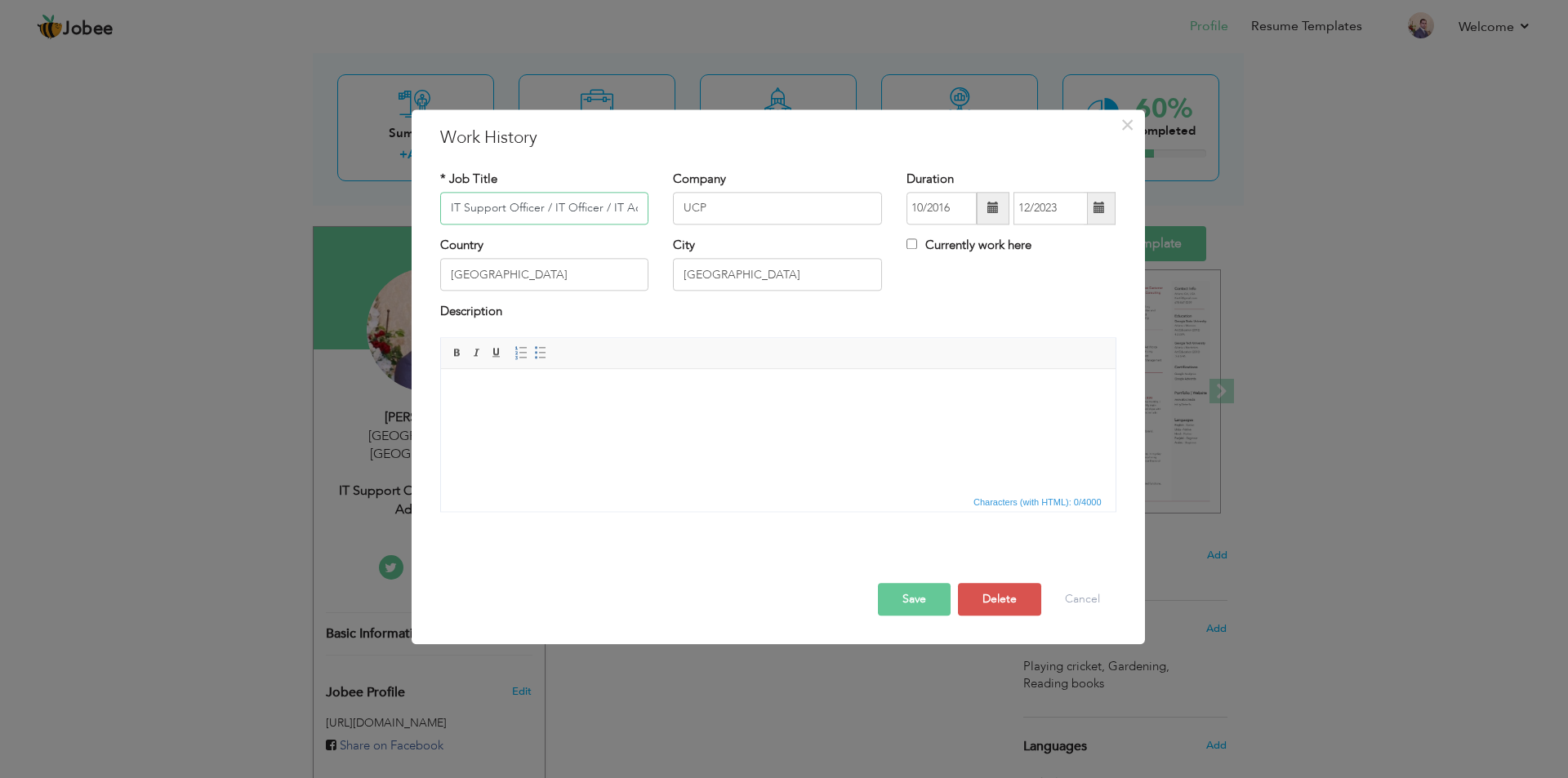
scroll to position [0, 52]
click at [1066, 206] on input "12/2023" at bounding box center [1050, 209] width 74 height 32
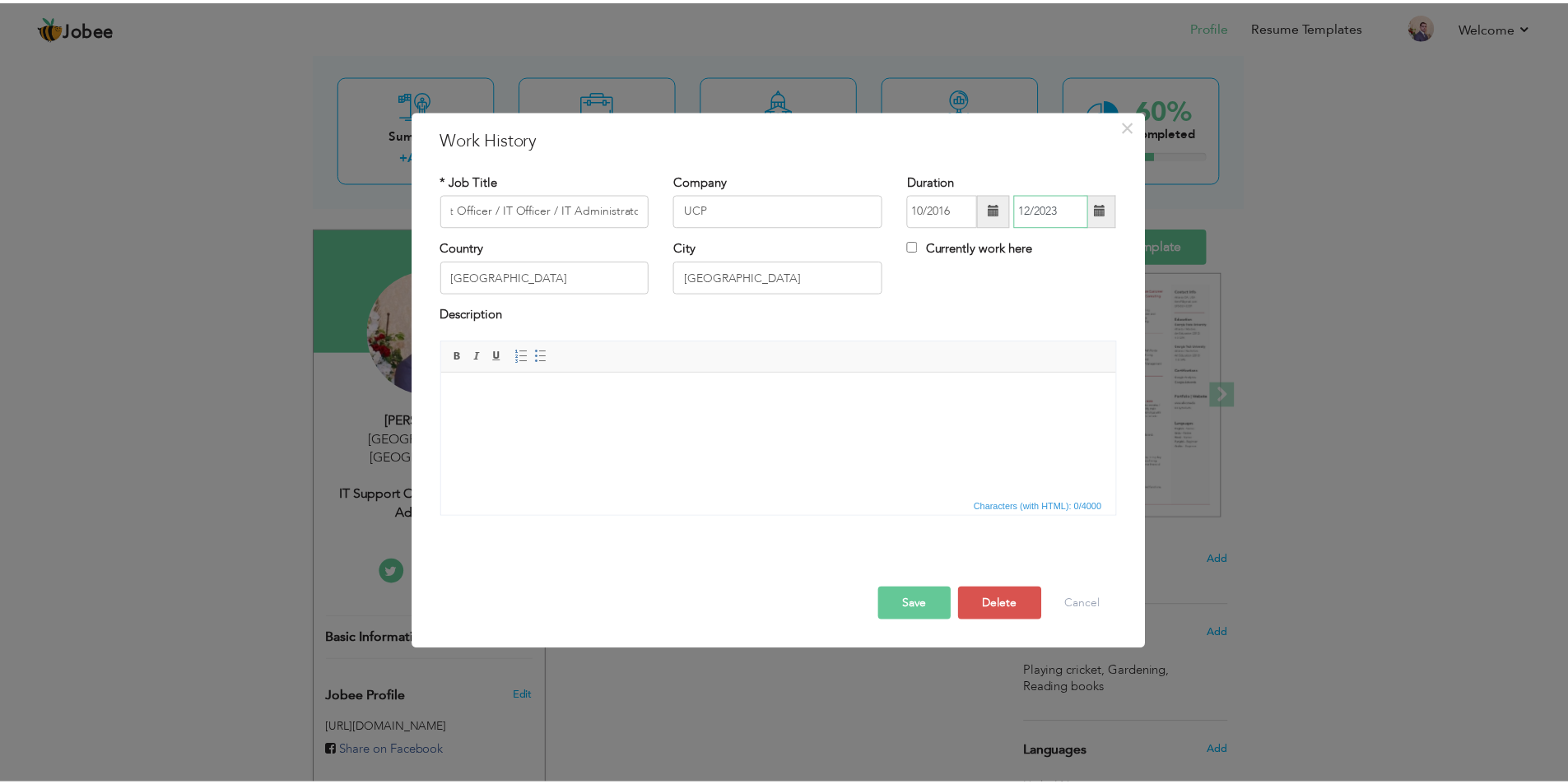
scroll to position [0, 0]
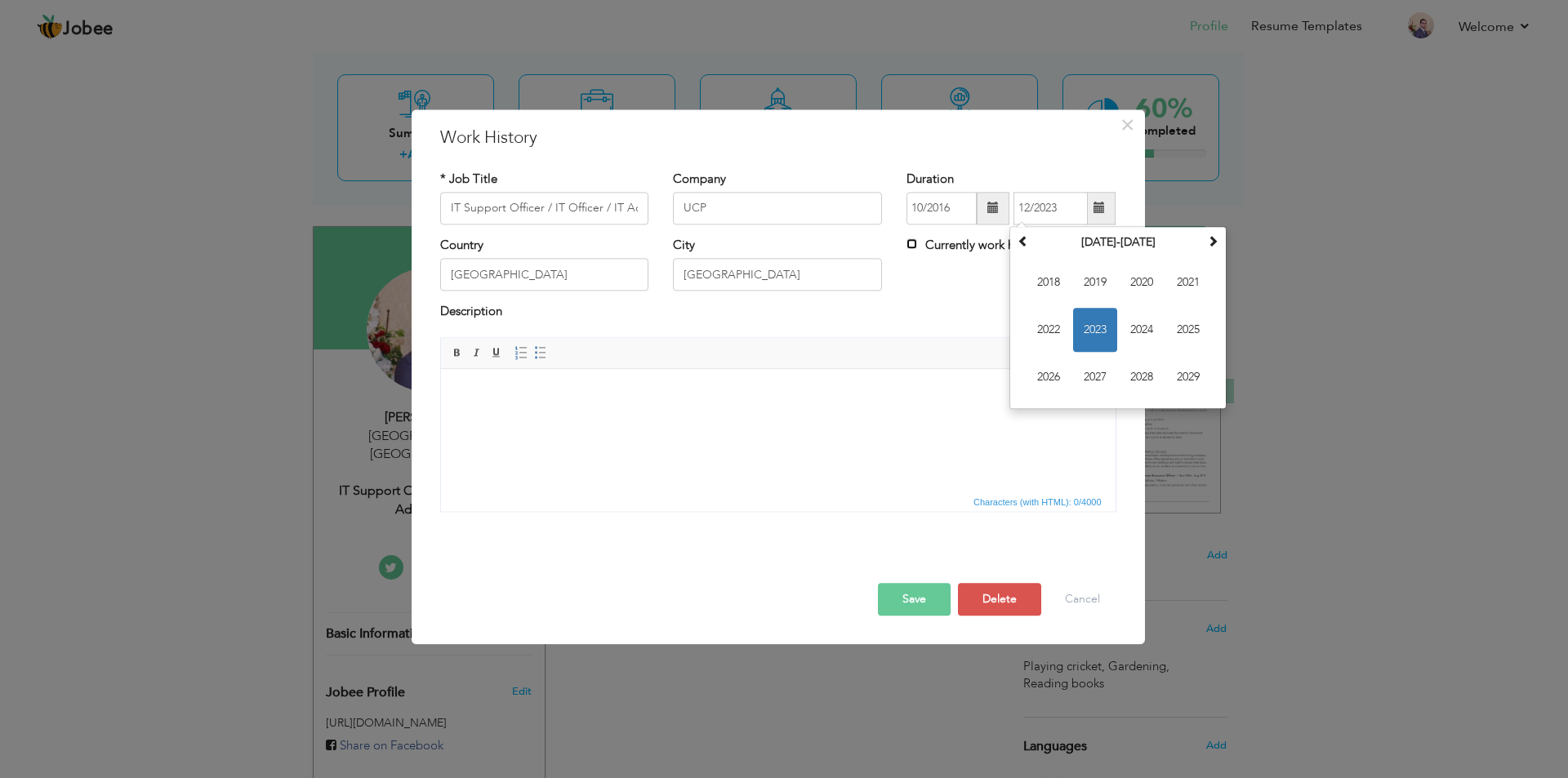
click at [913, 247] on input "Currently work here" at bounding box center [911, 243] width 10 height 10
checkbox input "true"
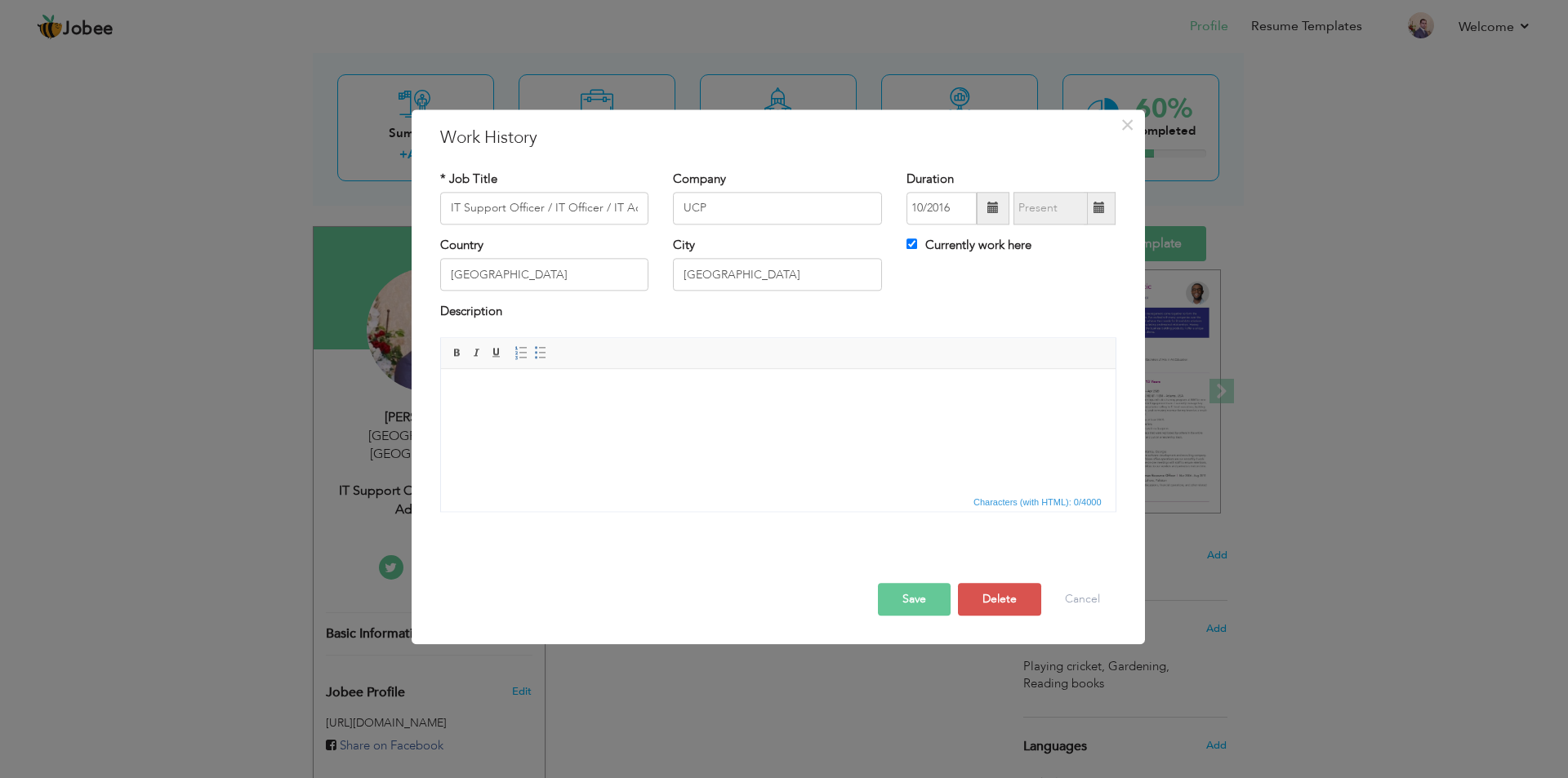
click at [920, 599] on button "Save" at bounding box center [914, 599] width 72 height 32
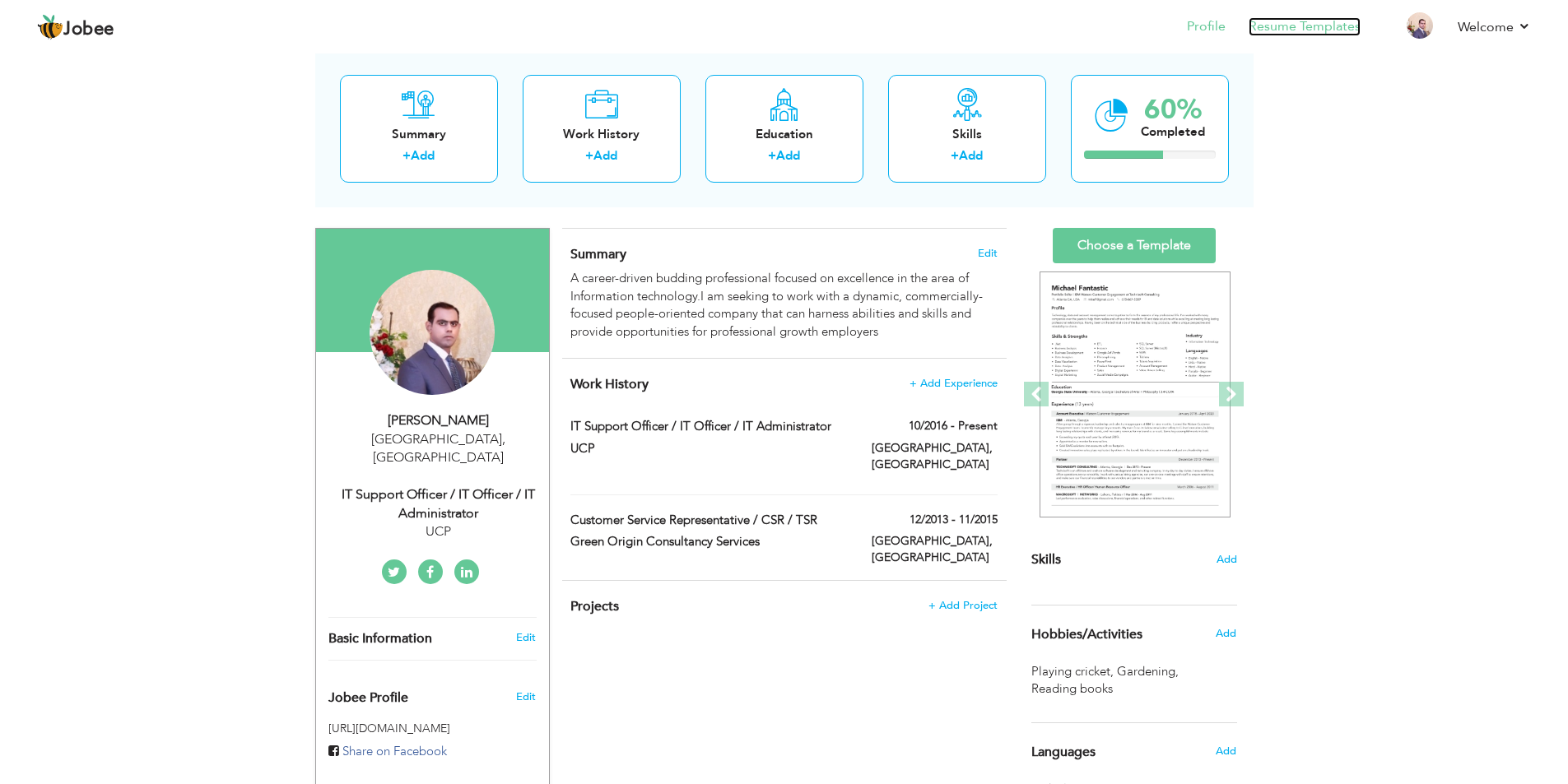
click at [1293, 20] on link "Resume Templates" at bounding box center [1304, 27] width 112 height 19
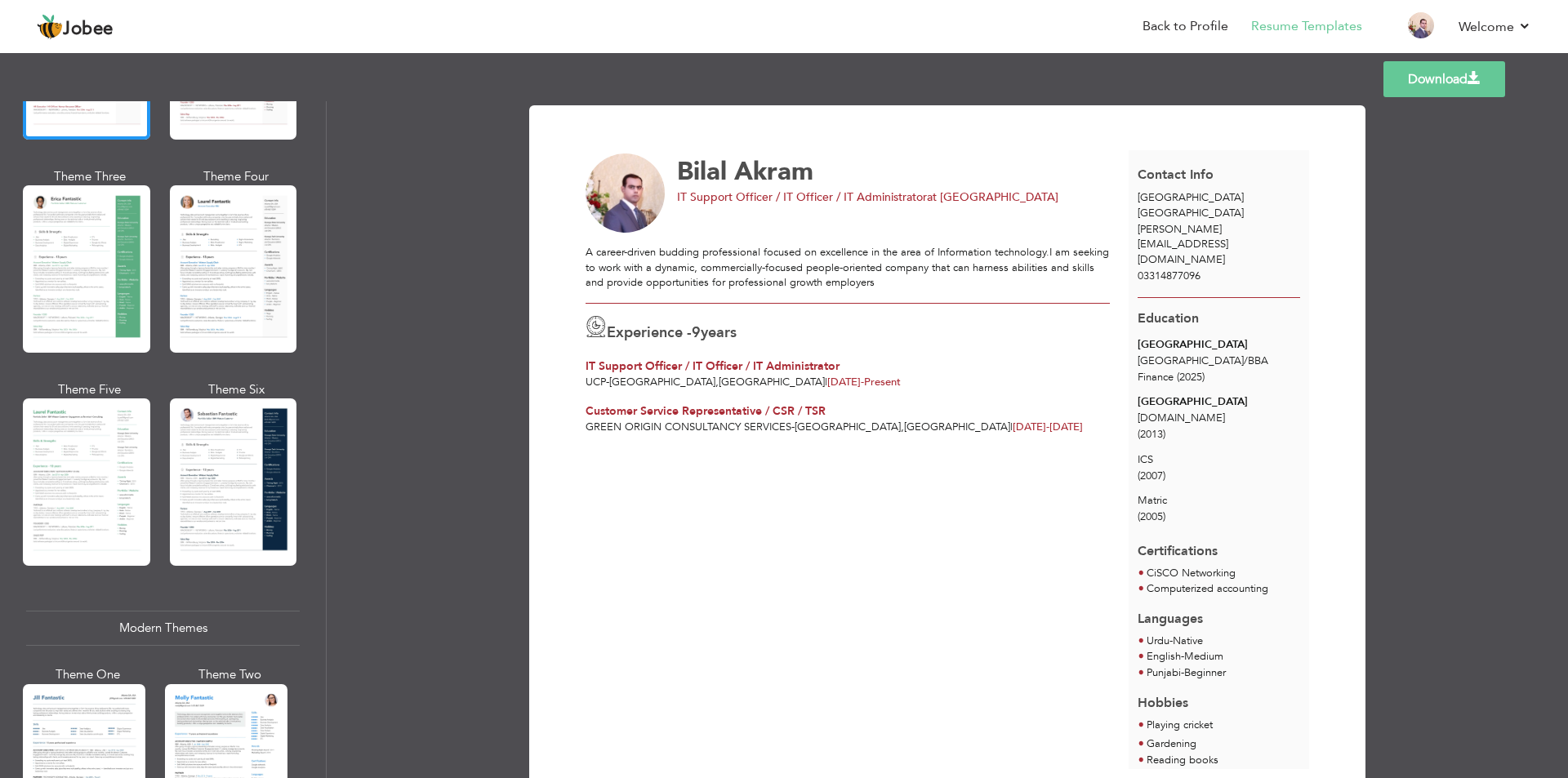
scroll to position [653, 0]
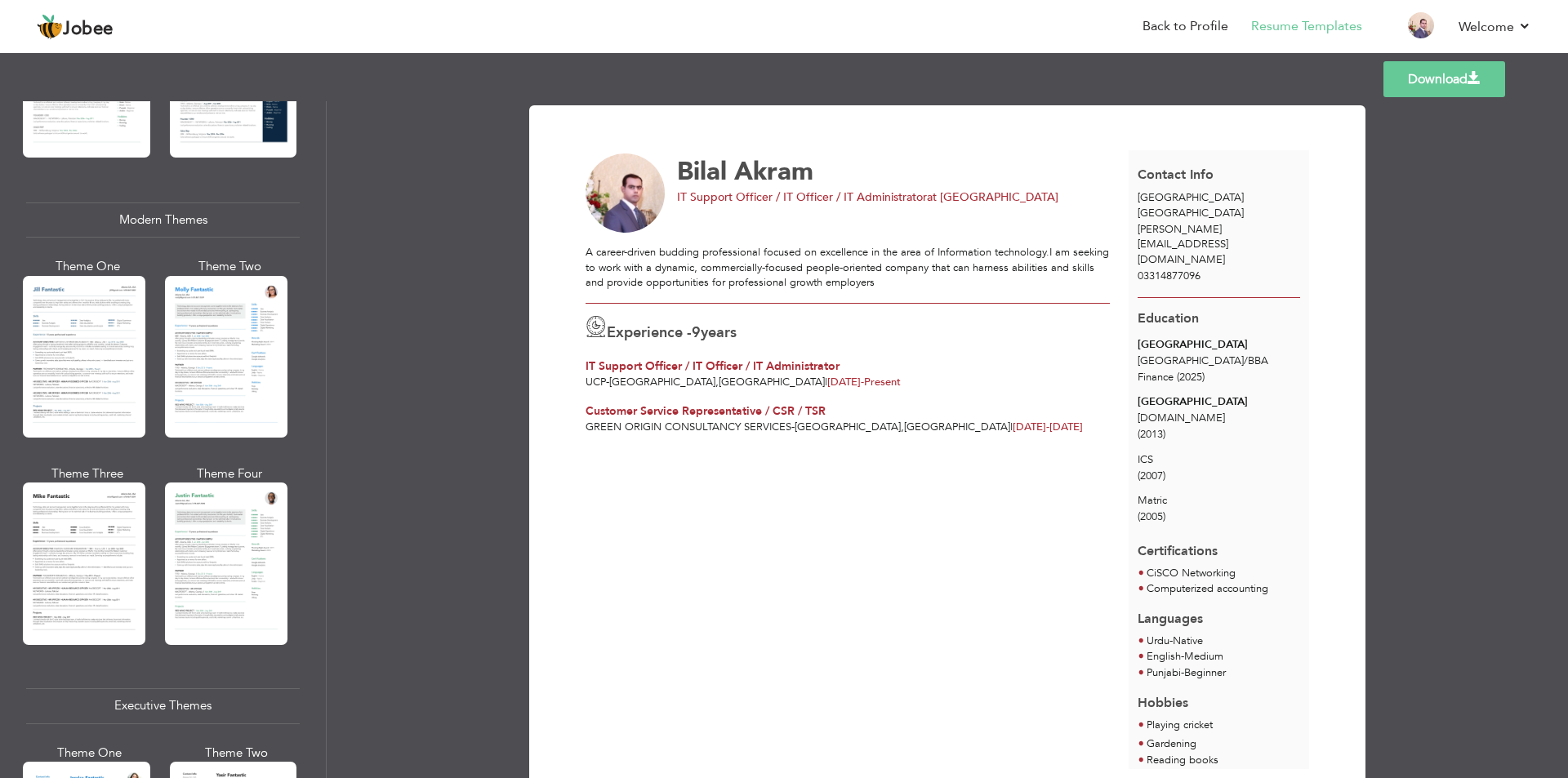
click at [112, 319] on div at bounding box center [84, 357] width 123 height 162
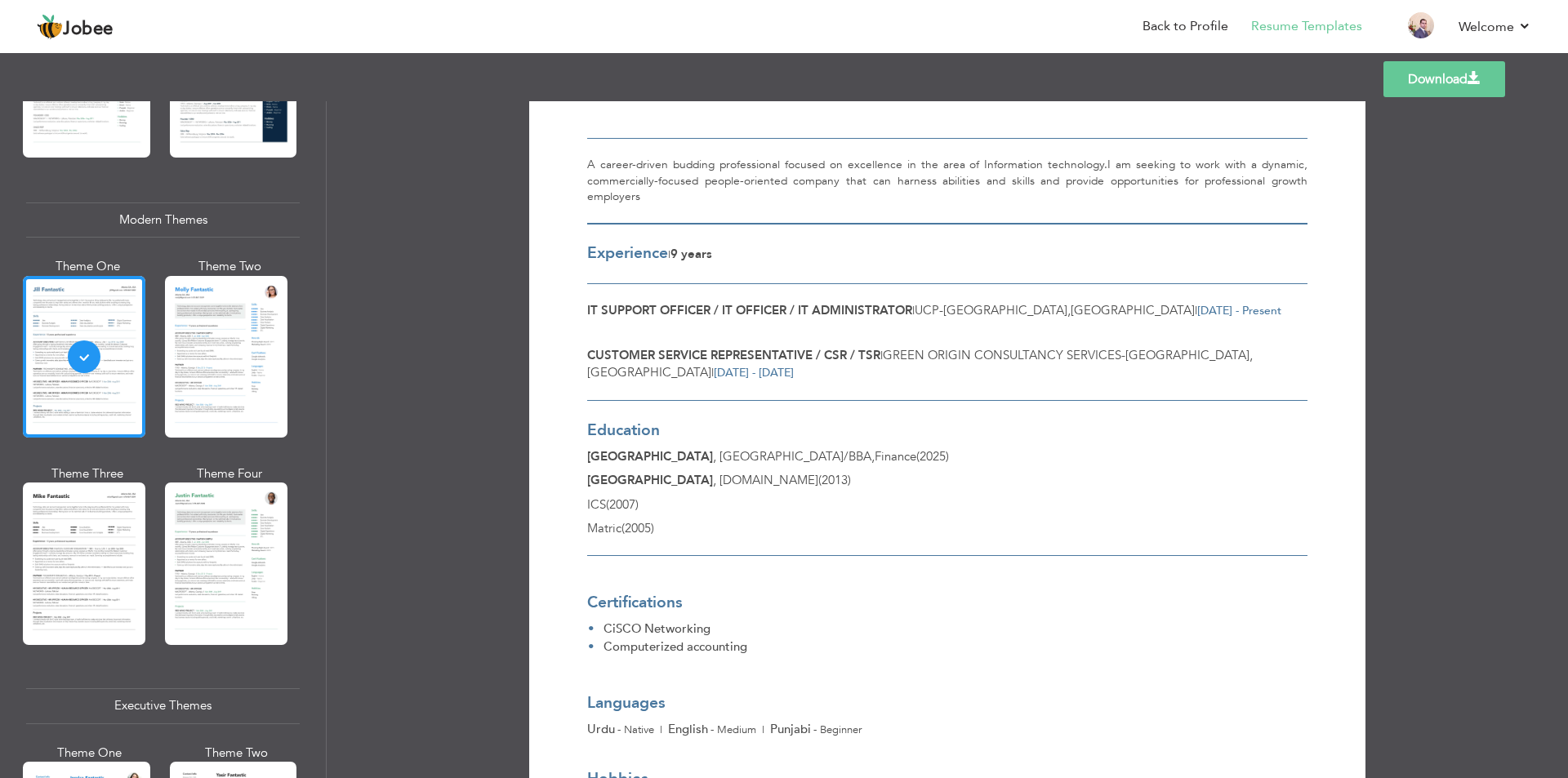
scroll to position [0, 0]
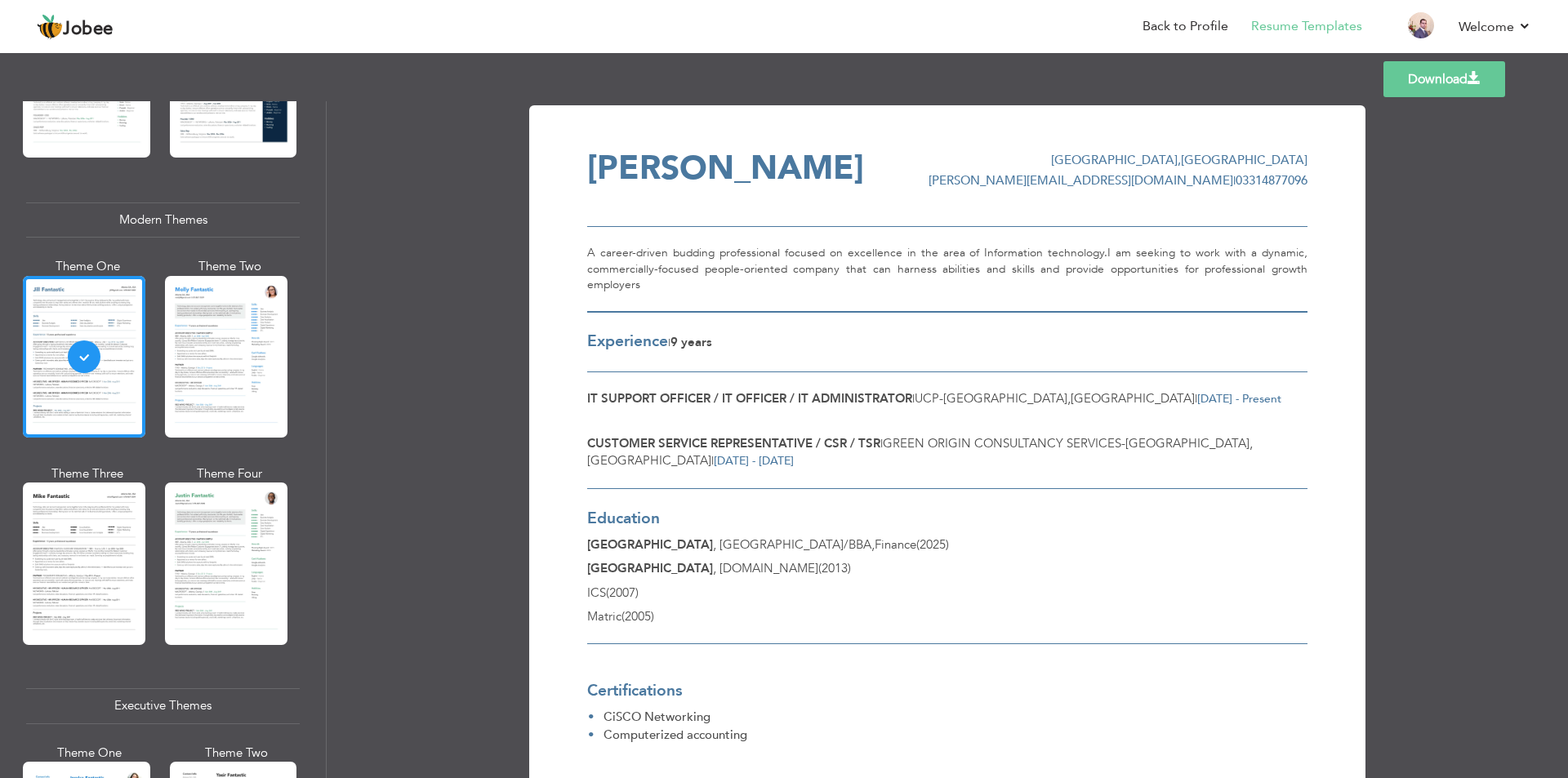
click at [1447, 77] on link "Download" at bounding box center [1444, 79] width 122 height 36
click at [82, 26] on span "Jobee" at bounding box center [88, 29] width 50 height 18
